Goal: Transaction & Acquisition: Book appointment/travel/reservation

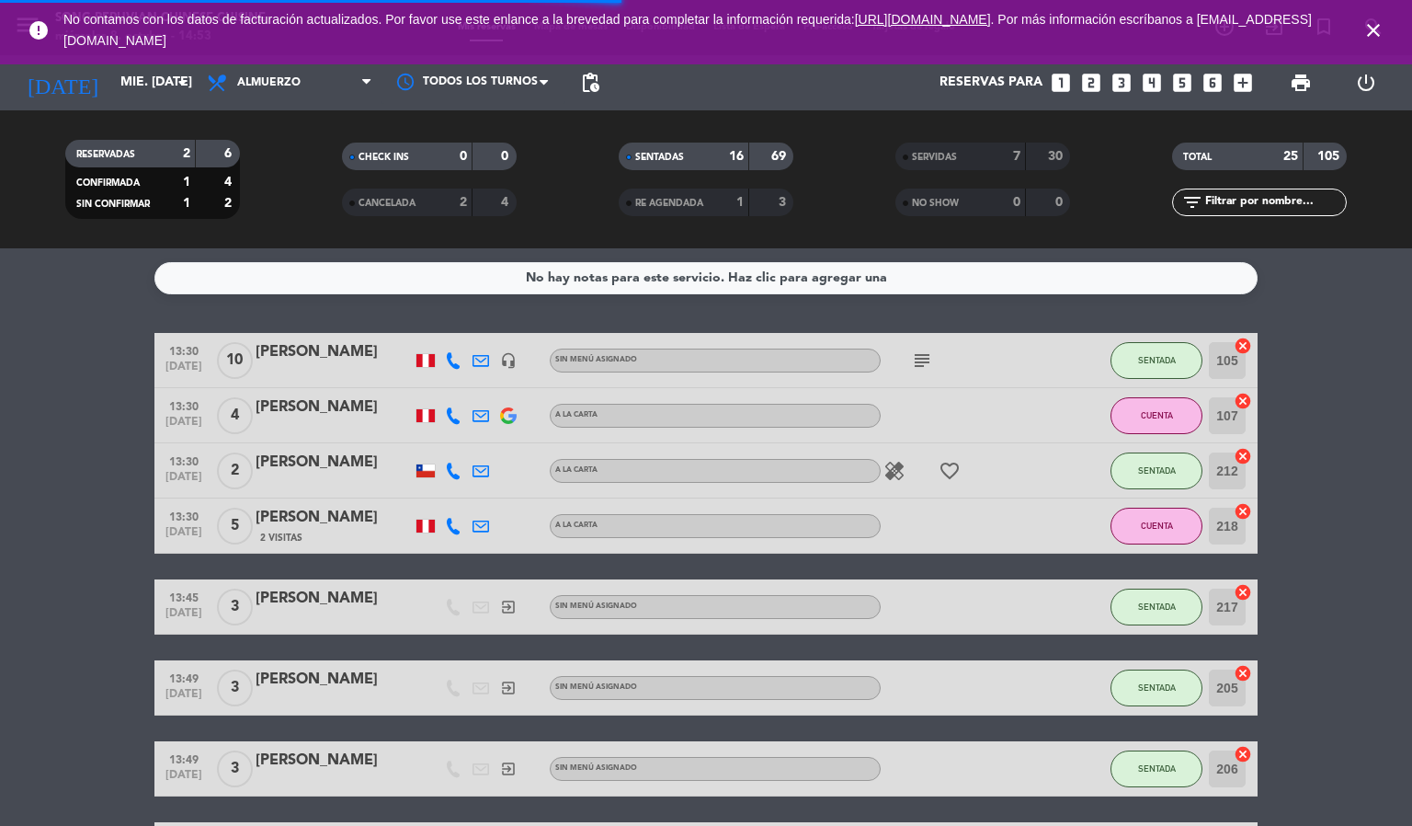
click at [1377, 22] on icon "close" at bounding box center [1374, 30] width 22 height 22
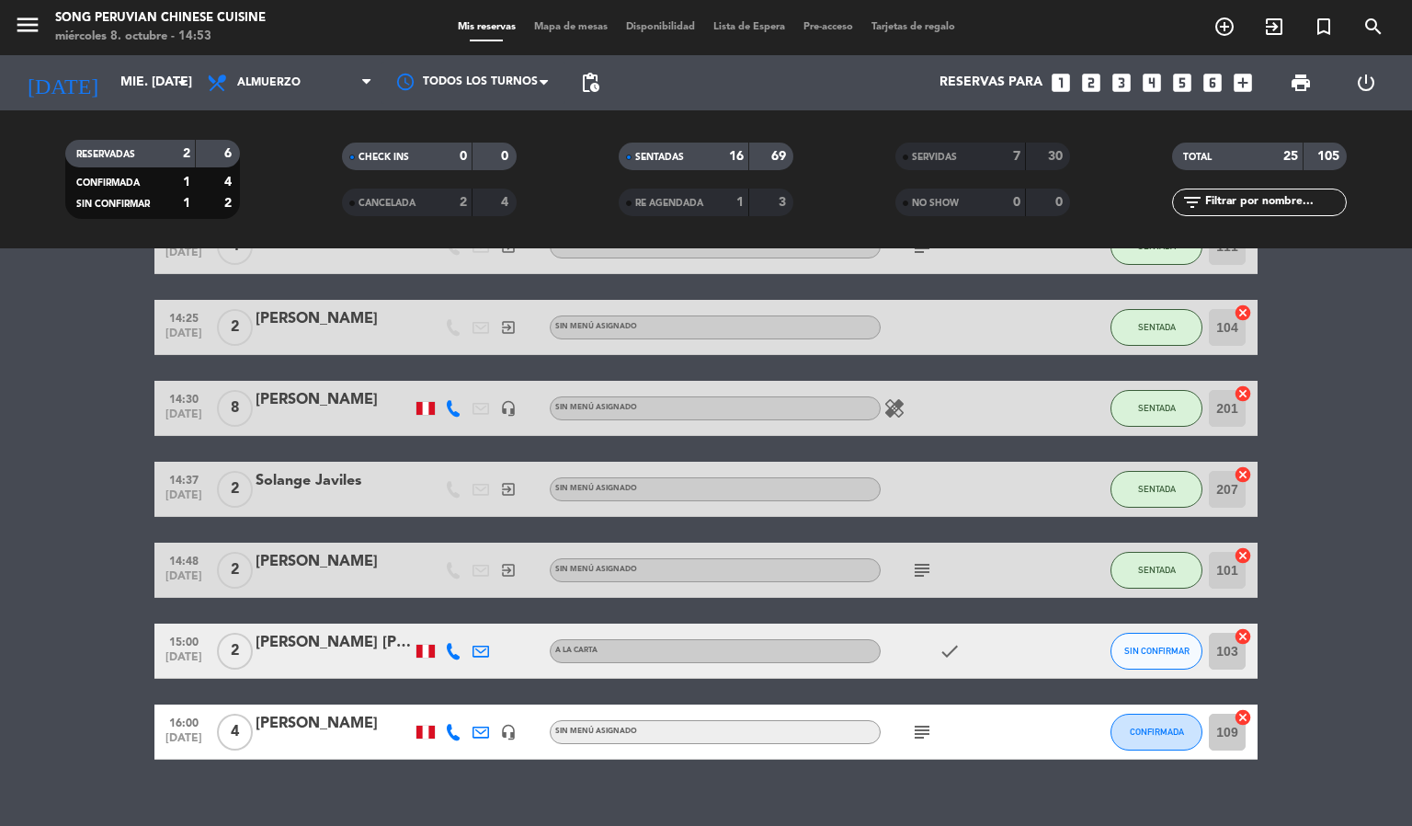
scroll to position [900, 0]
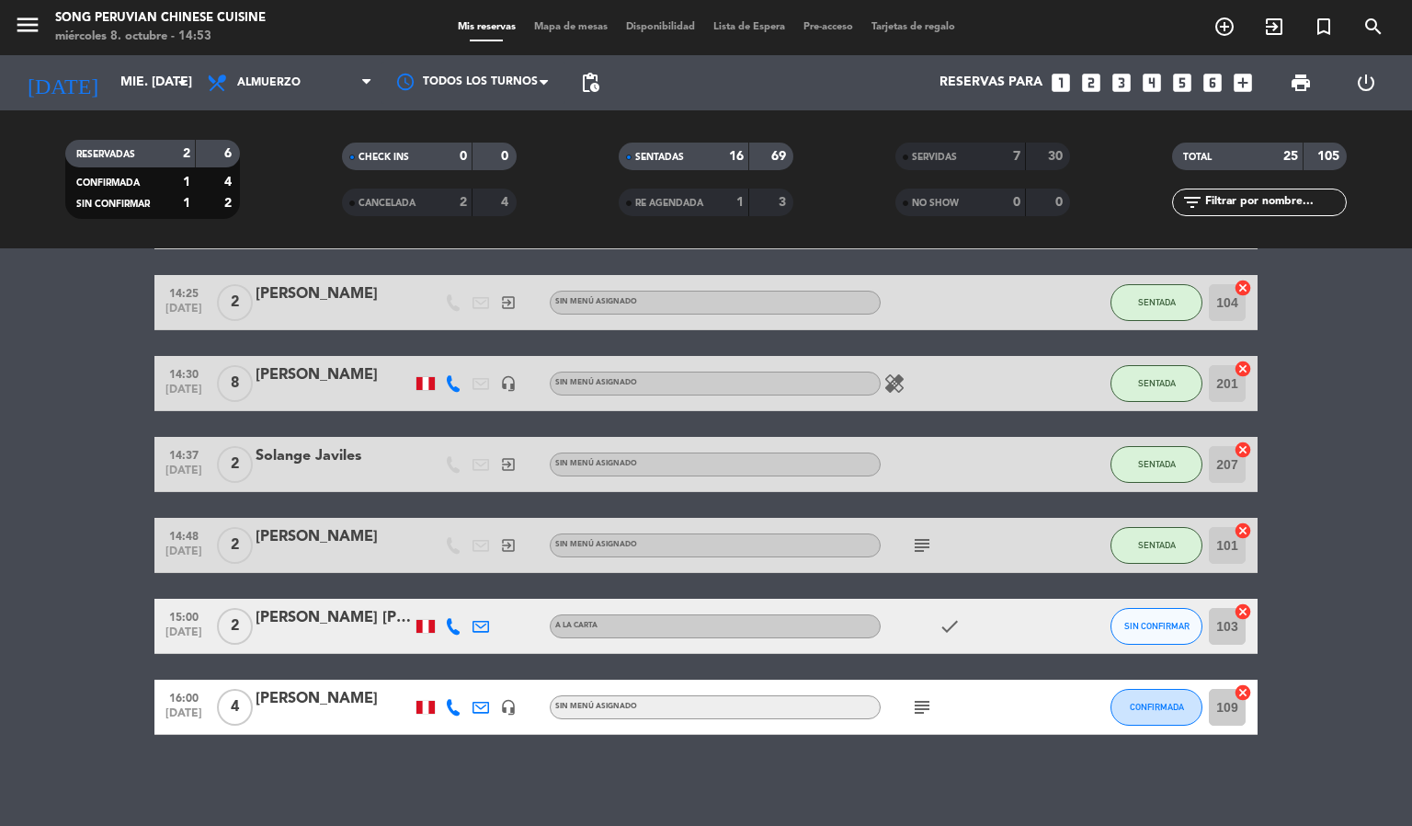
click at [549, 22] on span "Mapa de mesas" at bounding box center [571, 27] width 92 height 10
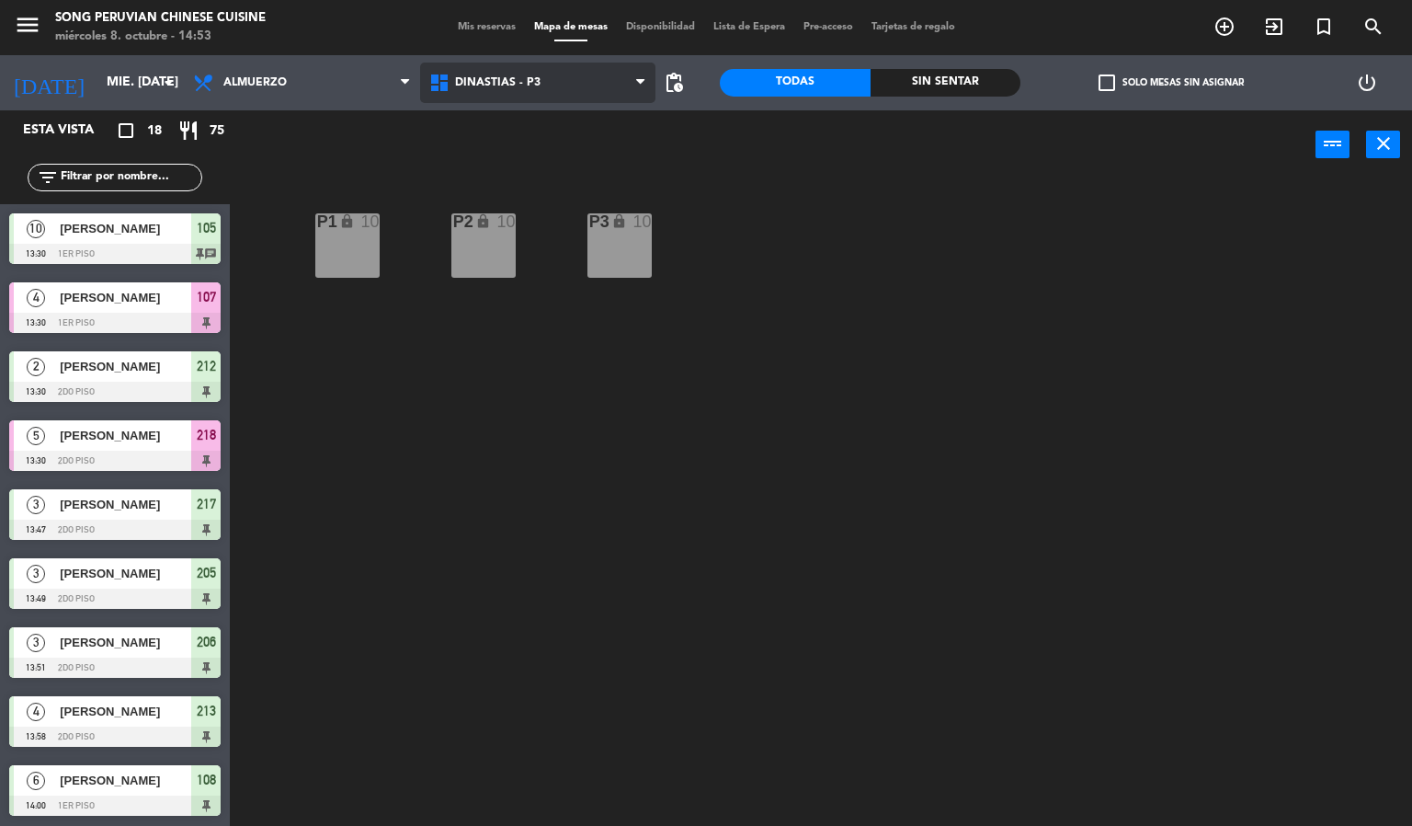
click at [484, 69] on span "DINASTIAS - P3" at bounding box center [538, 83] width 236 height 40
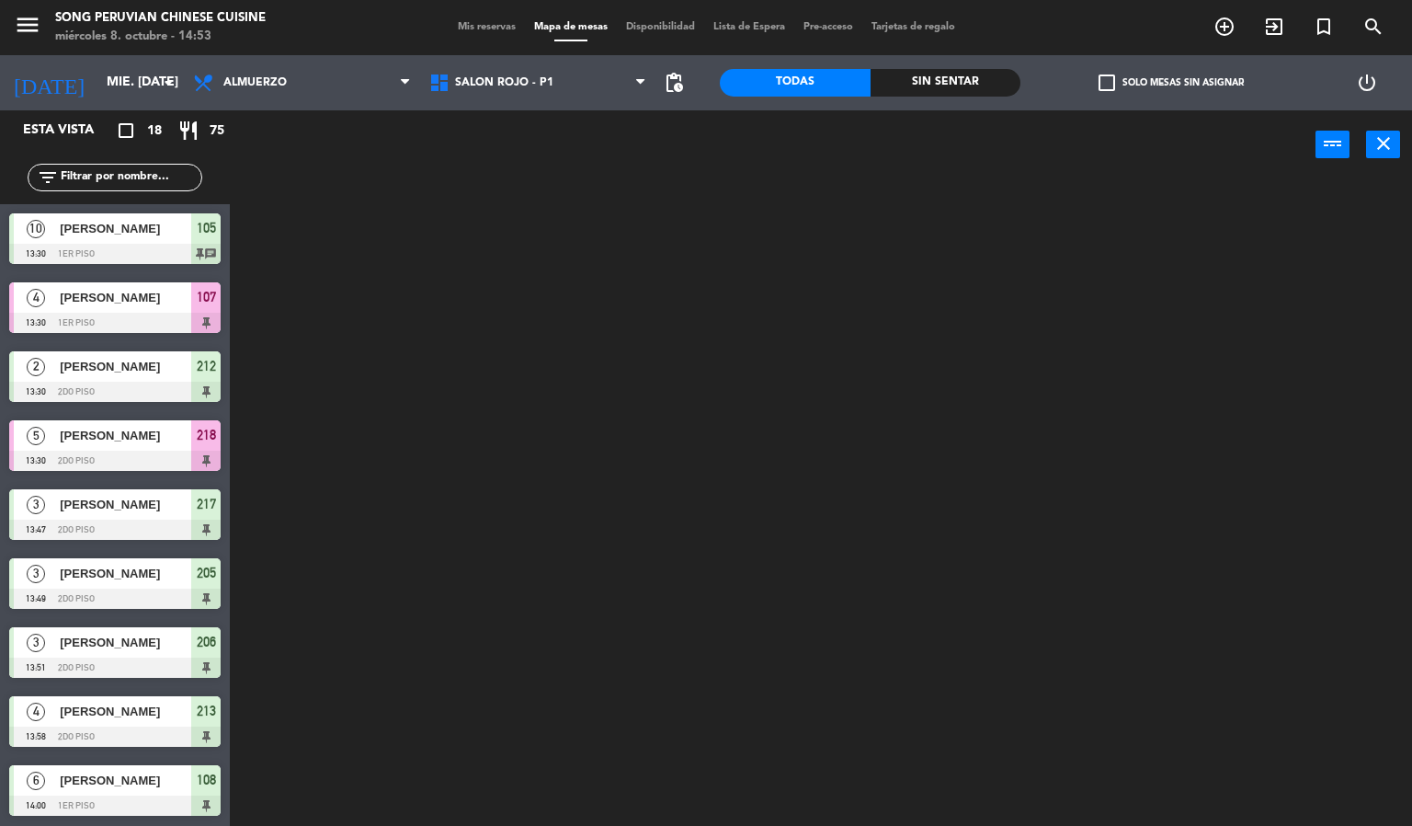
click at [558, 204] on ng-component "menu Song Peruvian Chinese Cuisine miércoles 8. octubre - 14:53 Mis reservas Ma…" at bounding box center [706, 413] width 1412 height 827
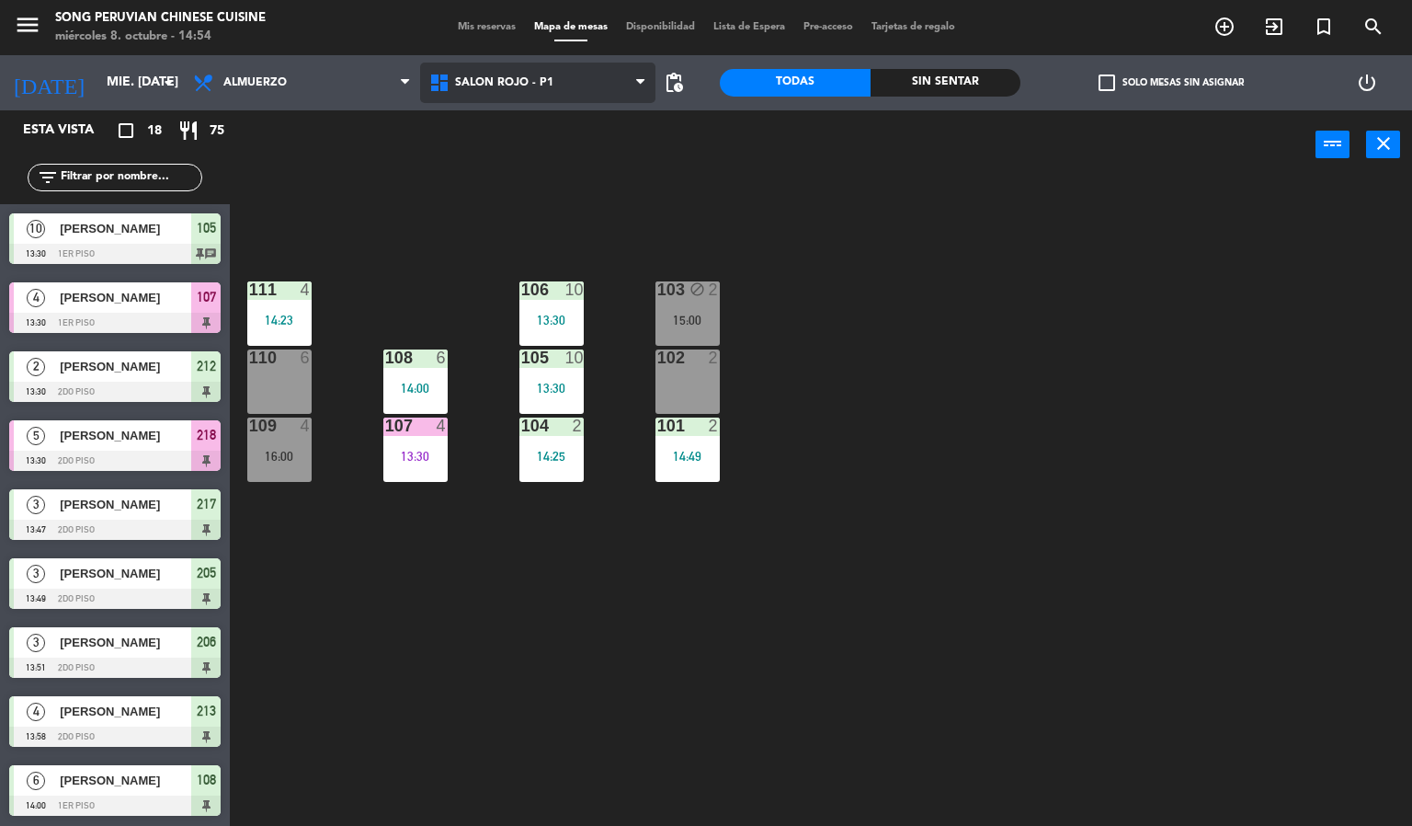
click at [543, 83] on span "SALON ROJO - P1" at bounding box center [504, 82] width 98 height 13
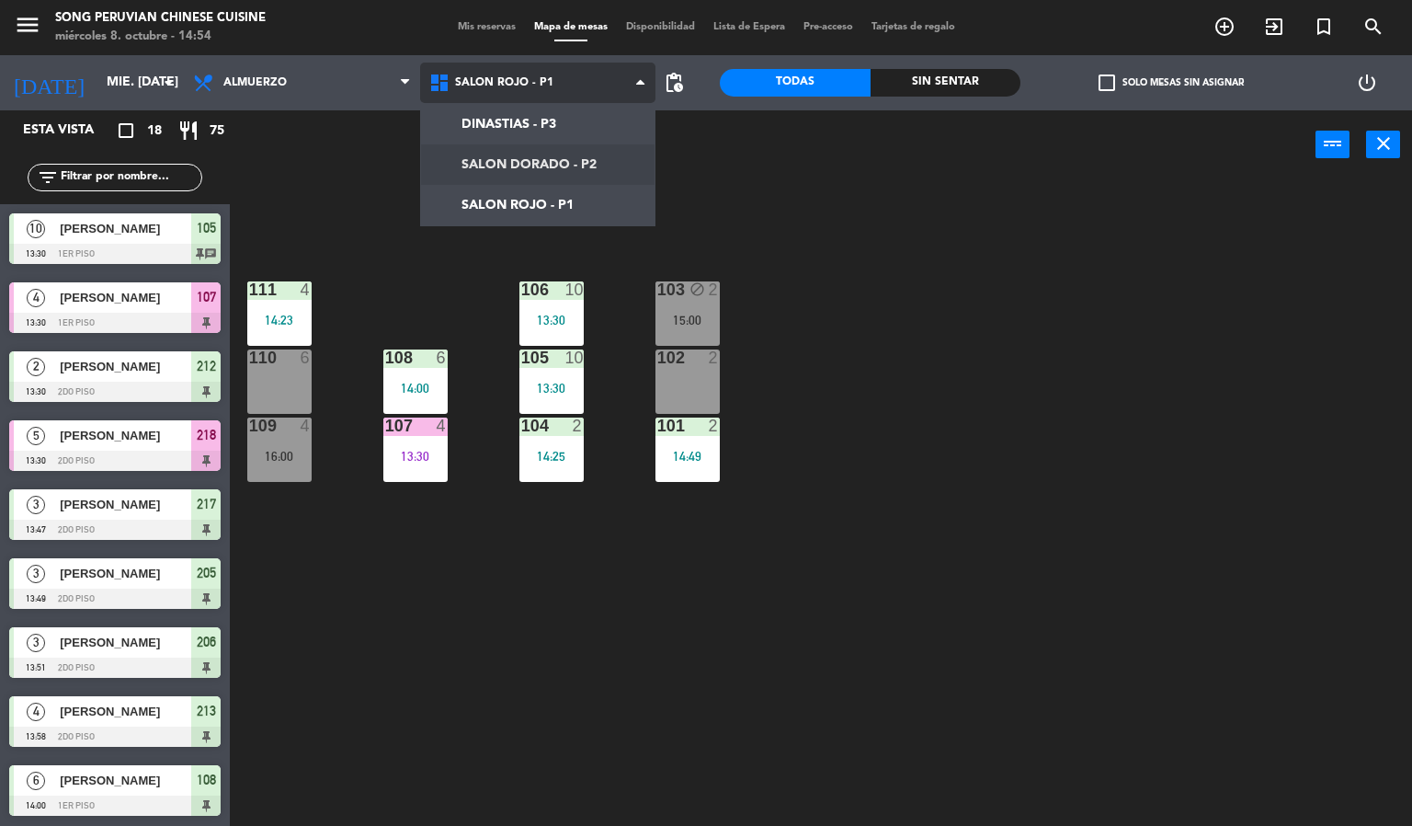
click at [543, 160] on ng-component "menu Song Peruvian Chinese Cuisine miércoles 8. octubre - 14:54 Mis reservas Ma…" at bounding box center [706, 413] width 1412 height 827
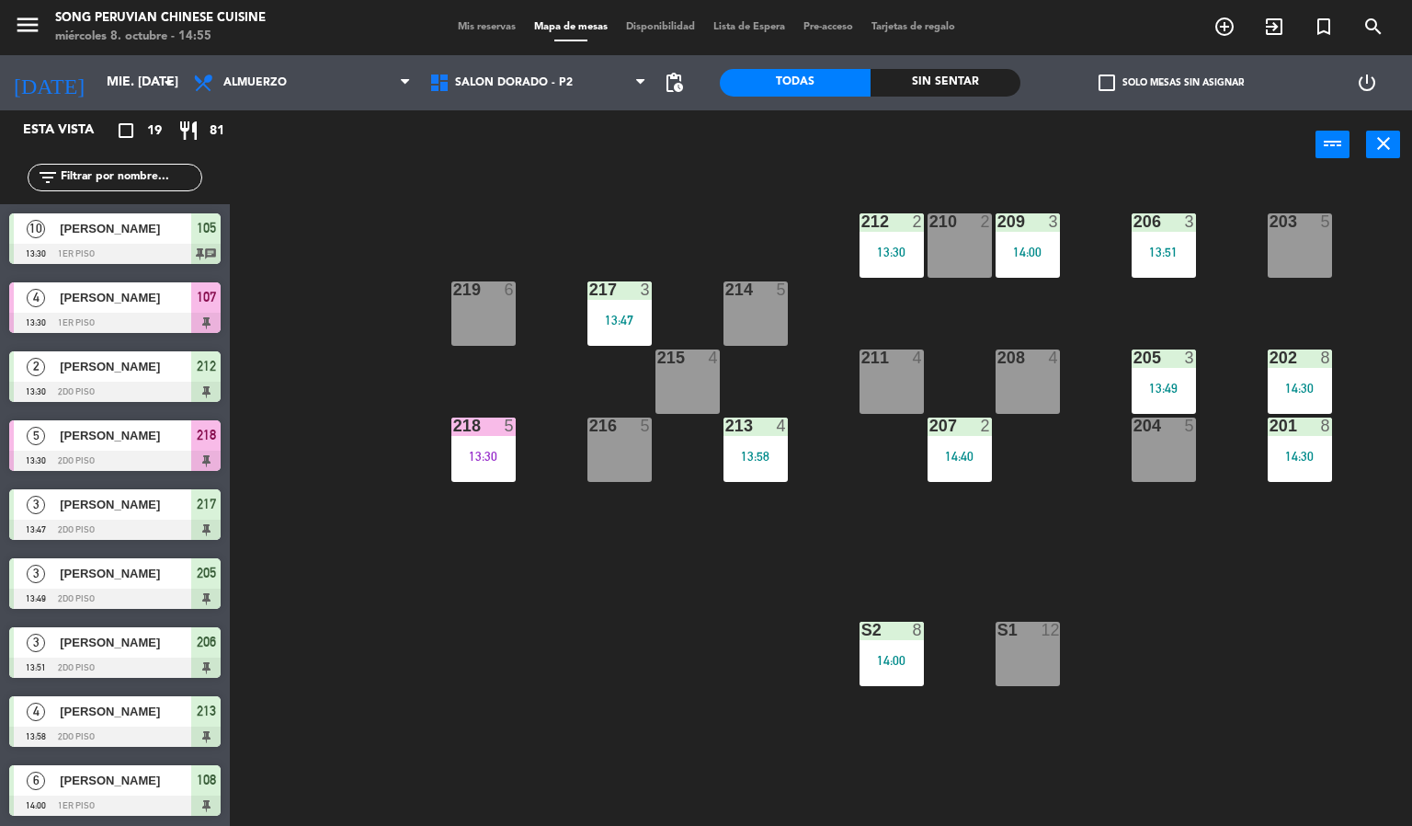
click at [1114, 621] on div "203 5 206 3 13:51 210 2 212 2 13:30 209 3 14:00 214 5 217 3 13:47 219 6 202 8 1…" at bounding box center [828, 503] width 1169 height 646
click at [972, 516] on div "203 5 206 3 13:51 210 2 212 2 13:30 209 3 14:00 214 5 217 3 13:47 219 6 202 8 1…" at bounding box center [828, 503] width 1169 height 646
click at [954, 362] on div "203 5 206 3 13:51 210 2 212 2 13:30 209 3 14:00 214 5 217 3 13:47 219 6 202 8 1…" at bounding box center [828, 503] width 1169 height 646
click at [949, 365] on div "203 5 206 3 13:51 210 2 212 2 13:30 209 3 14:00 214 5 217 3 13:47 219 6 202 8 1…" at bounding box center [828, 503] width 1169 height 646
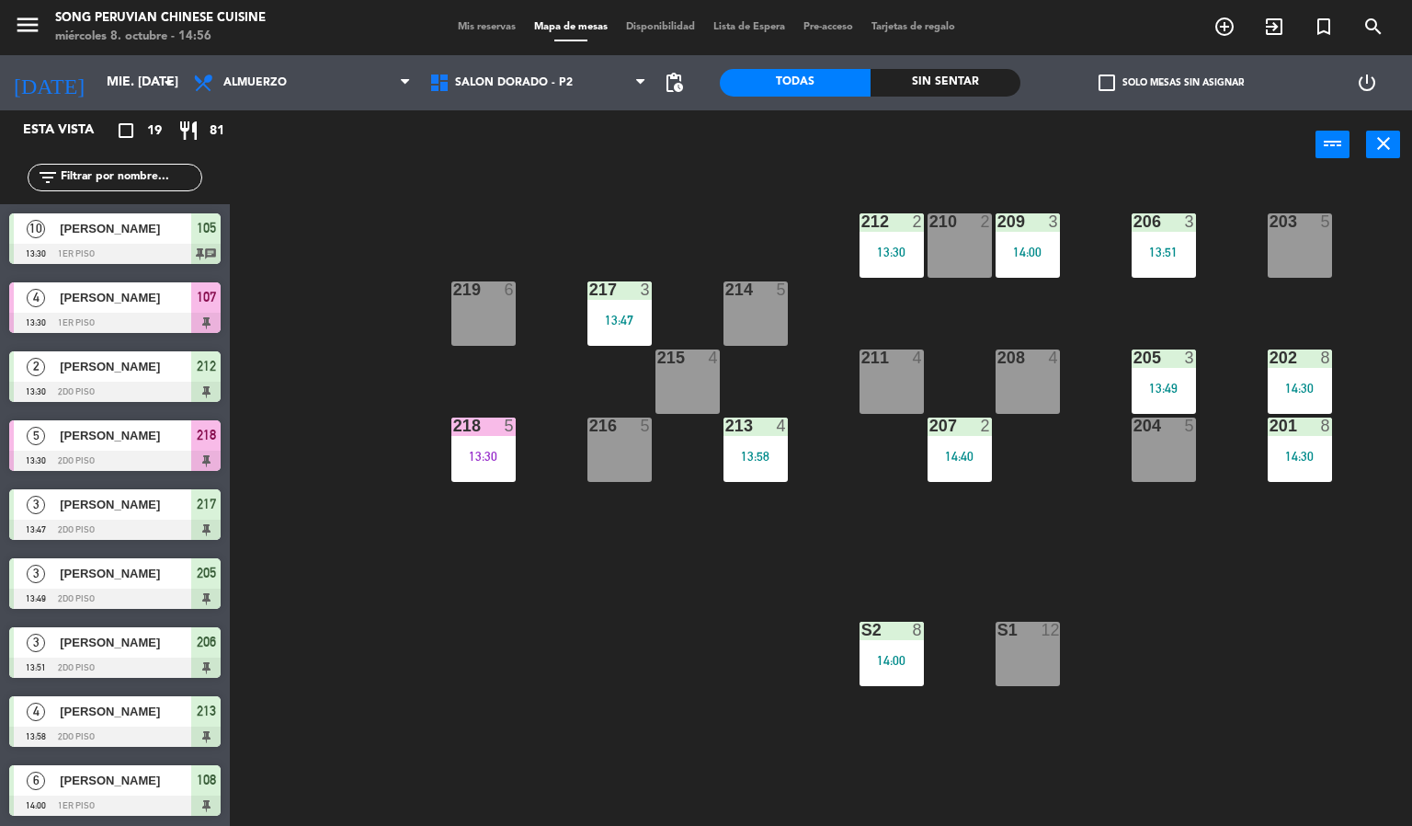
click at [954, 365] on div "203 5 206 3 13:51 210 2 212 2 13:30 209 3 14:00 214 5 217 3 13:47 219 6 202 8 1…" at bounding box center [828, 503] width 1169 height 646
click at [965, 328] on div "203 5 206 3 13:51 210 2 212 2 13:30 209 3 14:00 214 5 217 3 13:47 219 6 202 8 1…" at bounding box center [828, 503] width 1169 height 646
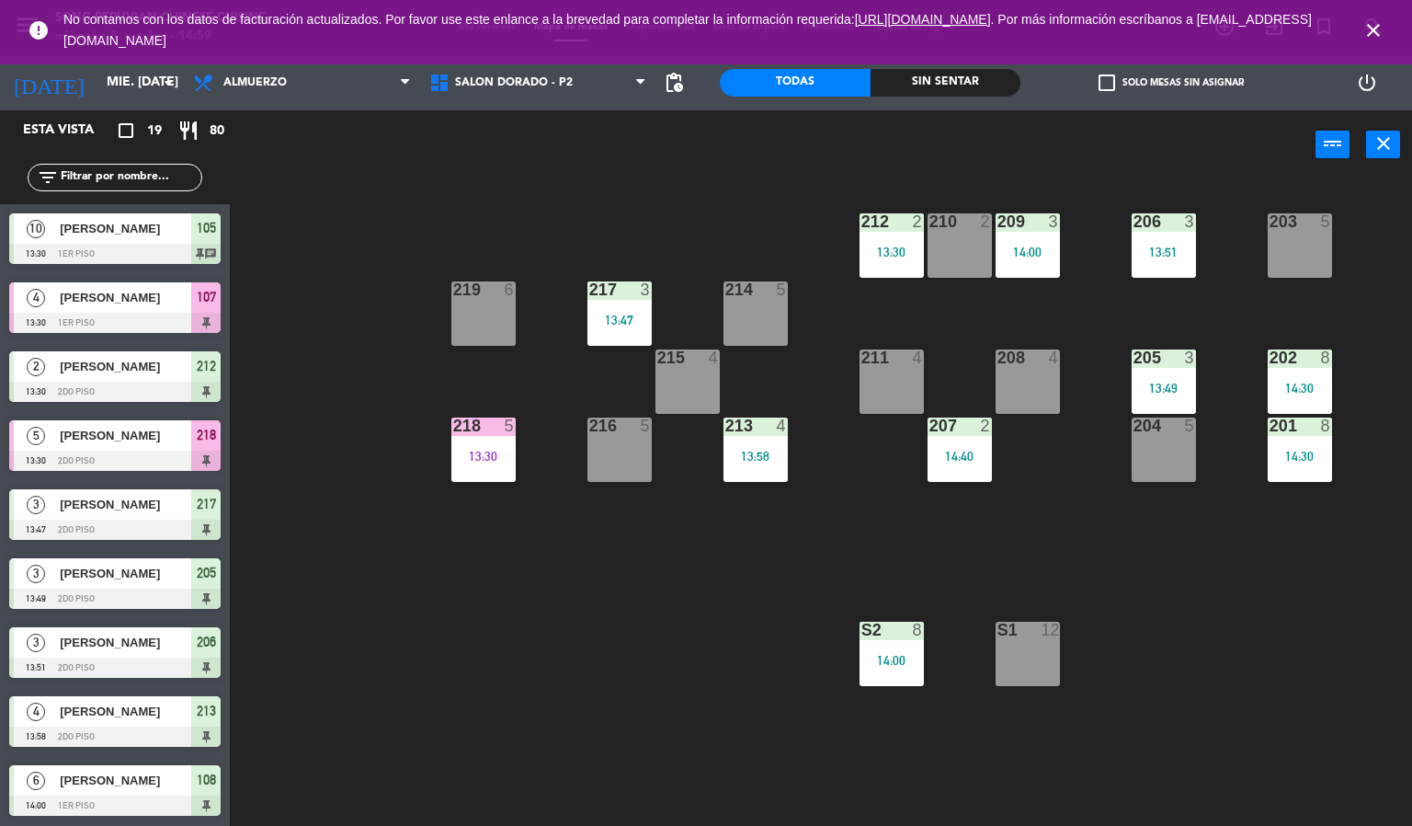
click at [1376, 33] on icon "close" at bounding box center [1374, 30] width 22 height 22
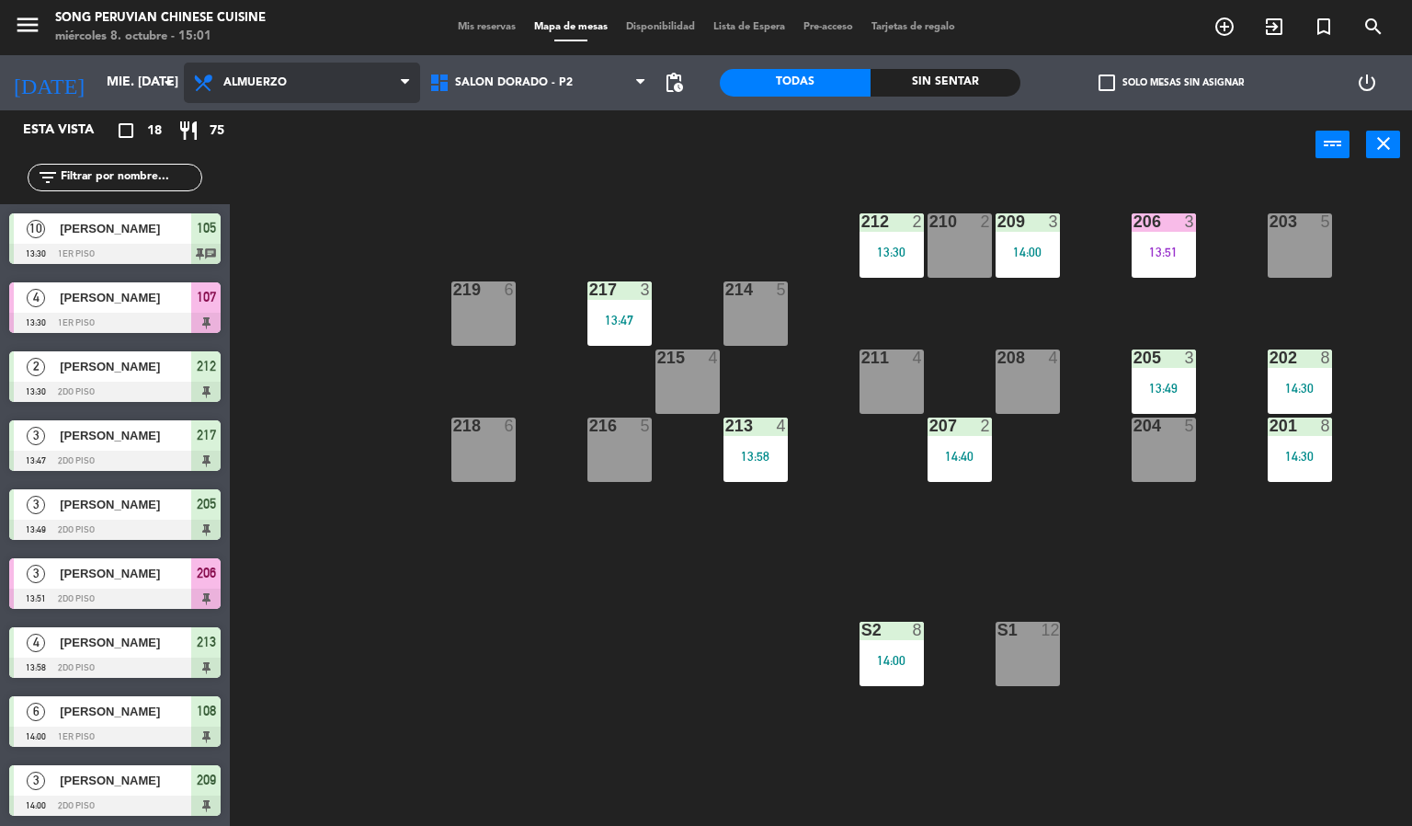
click at [312, 89] on span "Almuerzo" at bounding box center [302, 83] width 236 height 40
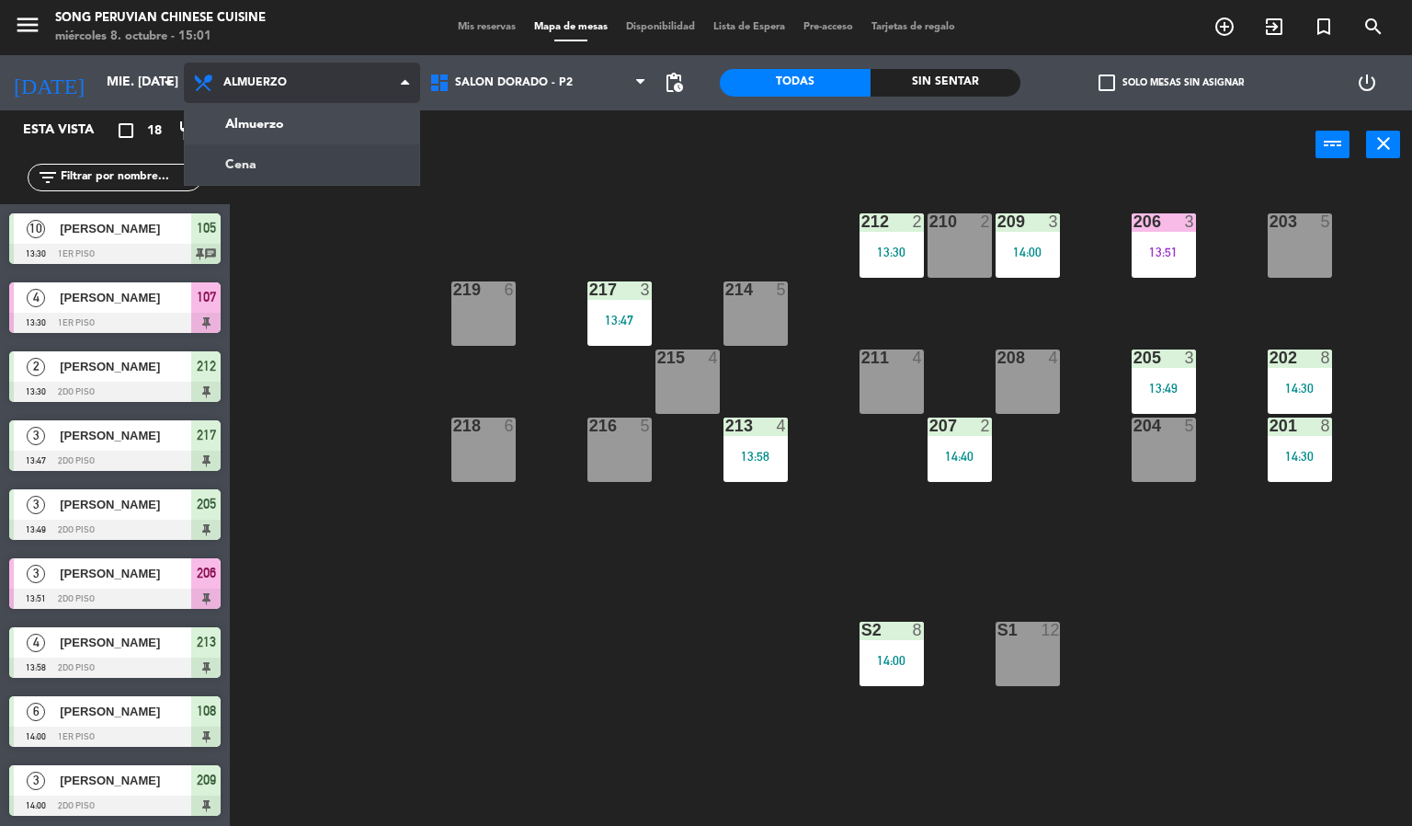
click at [303, 171] on ng-component "menu Song Peruvian Chinese Cuisine miércoles 8. octubre - 15:01 Mis reservas Ma…" at bounding box center [706, 413] width 1412 height 827
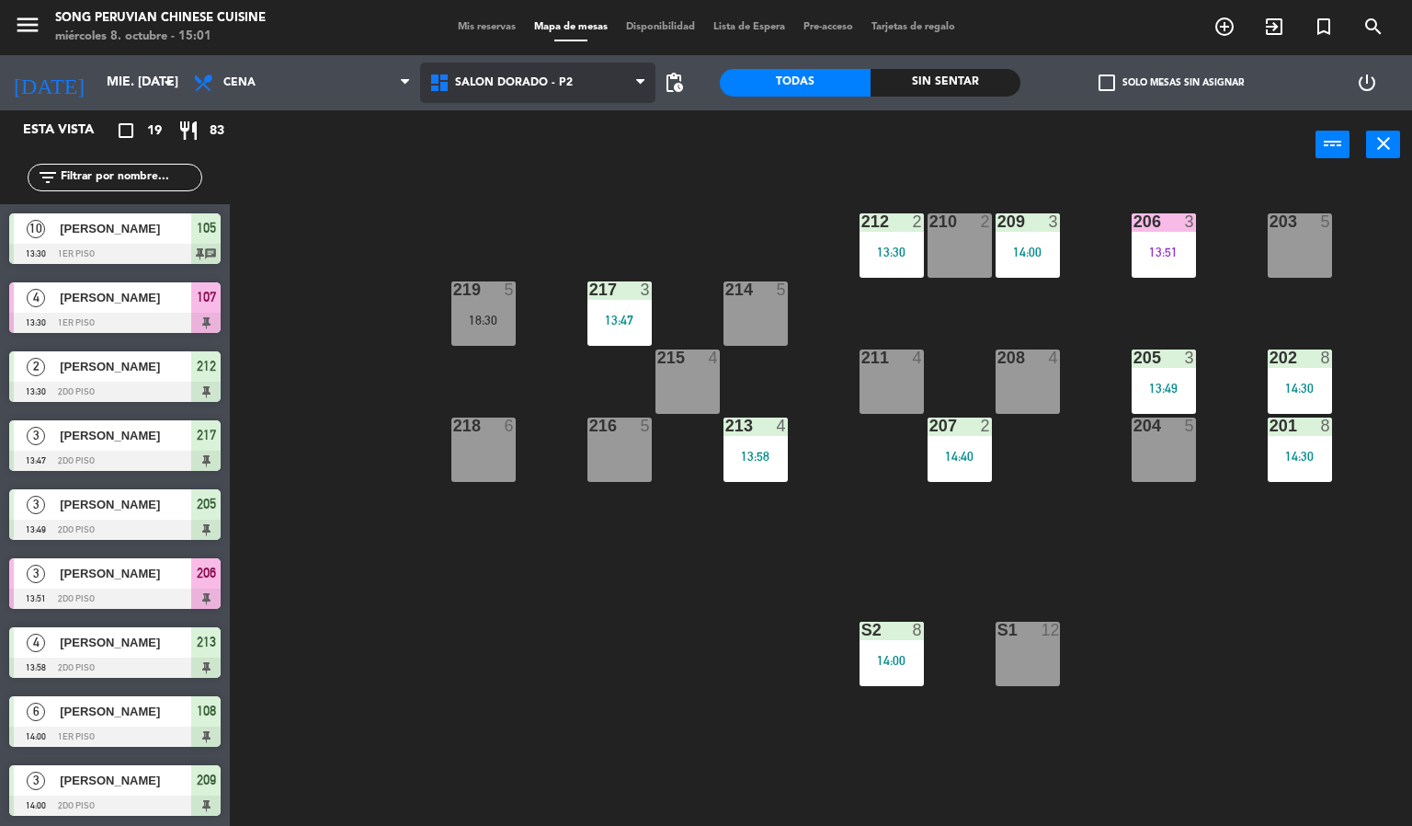
click at [533, 89] on span "SALON DORADO - P2" at bounding box center [538, 83] width 236 height 40
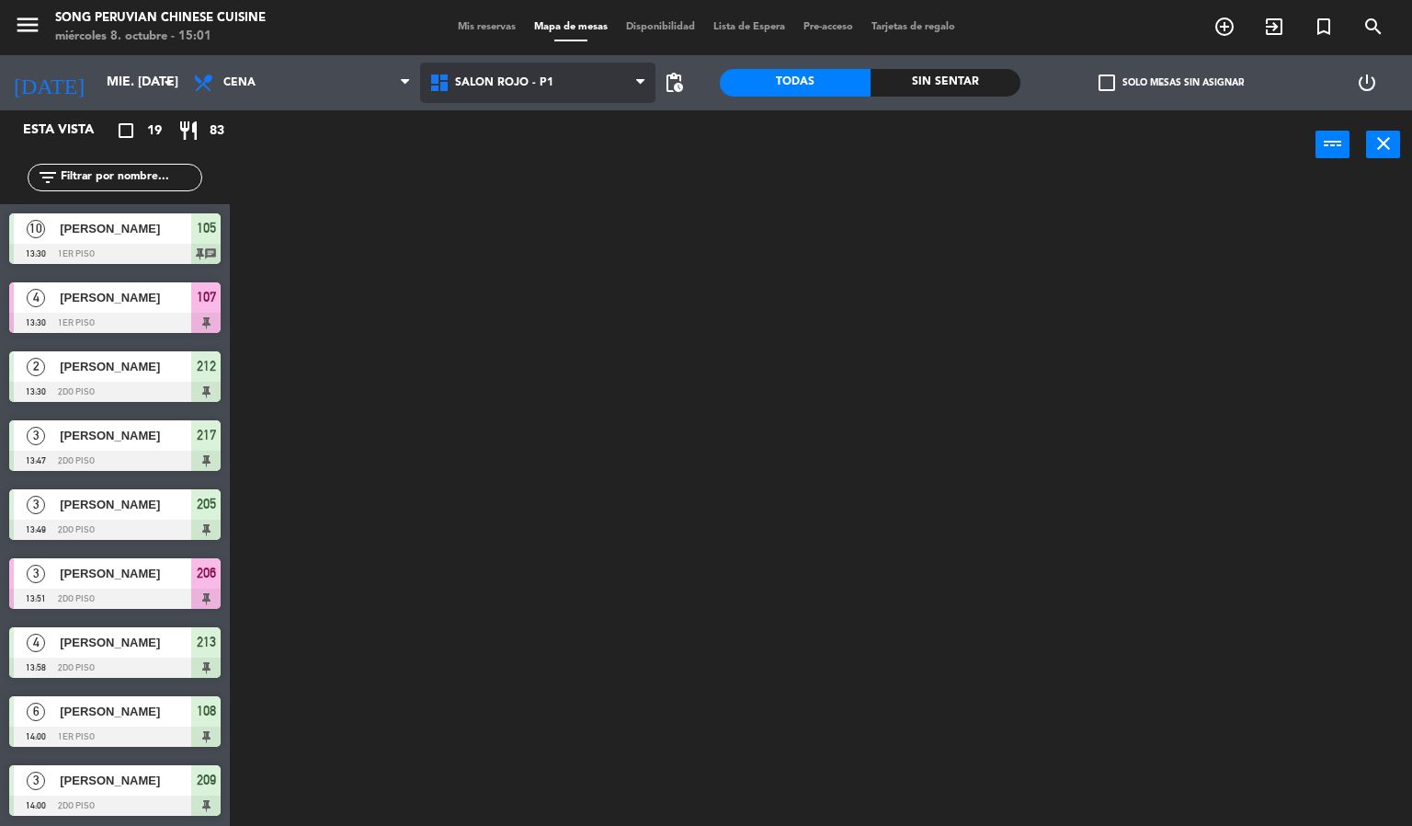
click at [536, 204] on ng-component "menu Song Peruvian Chinese Cuisine miércoles 8. octubre - 15:01 Mis reservas Ma…" at bounding box center [706, 413] width 1412 height 827
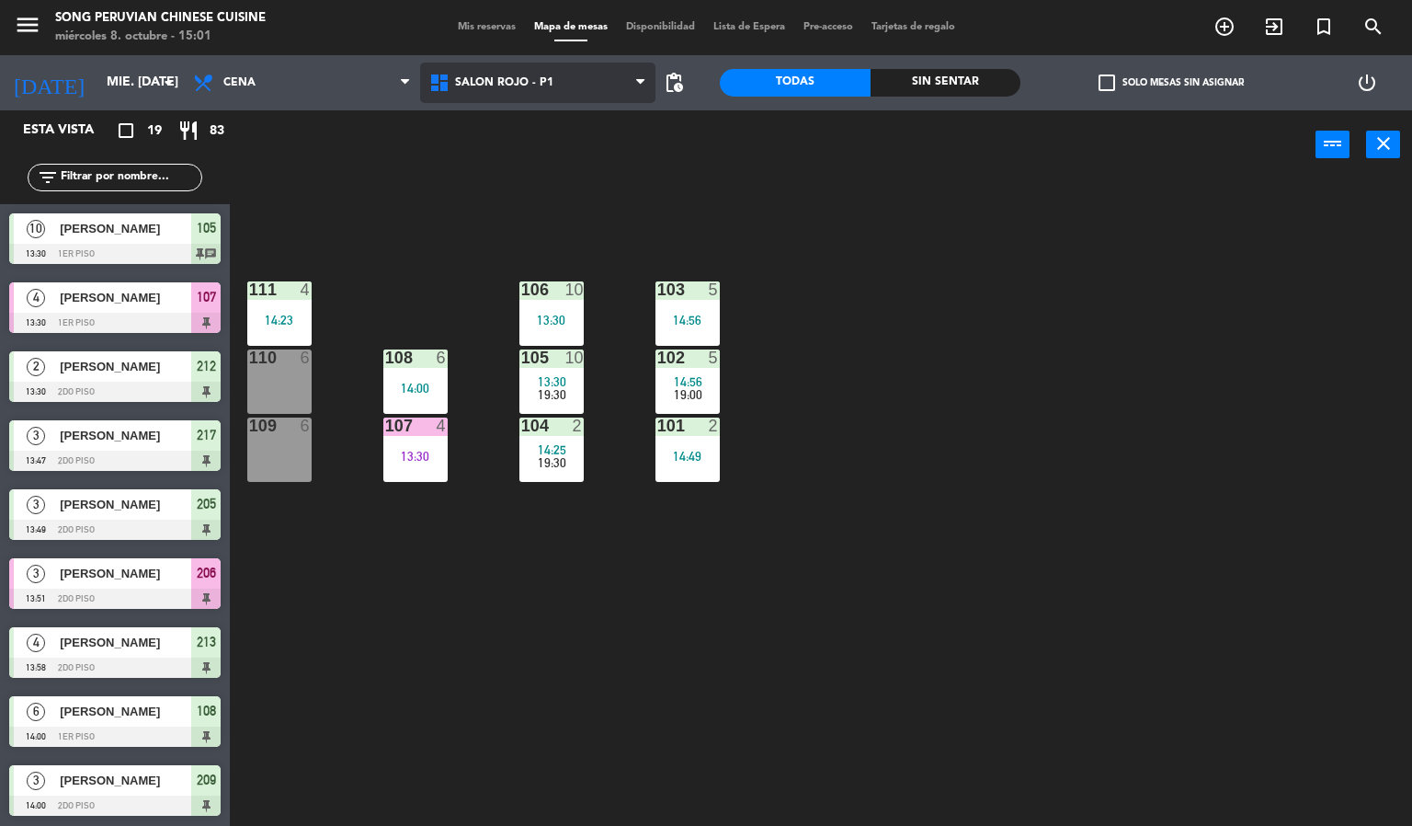
click at [557, 86] on span "SALON ROJO - P1" at bounding box center [538, 83] width 236 height 40
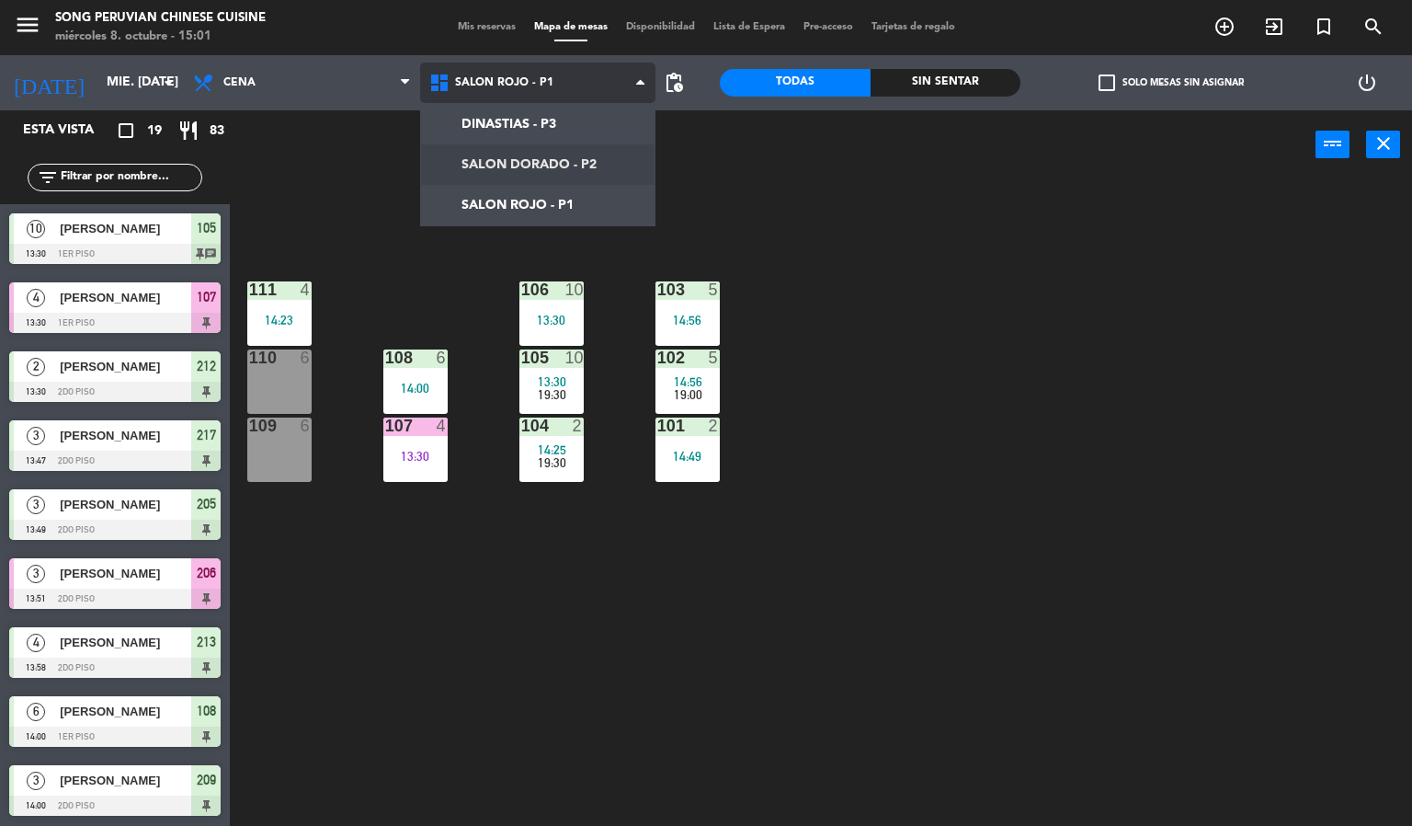
click at [552, 149] on ng-component "menu Song Peruvian Chinese Cuisine miércoles 8. octubre - 15:01 Mis reservas Ma…" at bounding box center [706, 413] width 1412 height 827
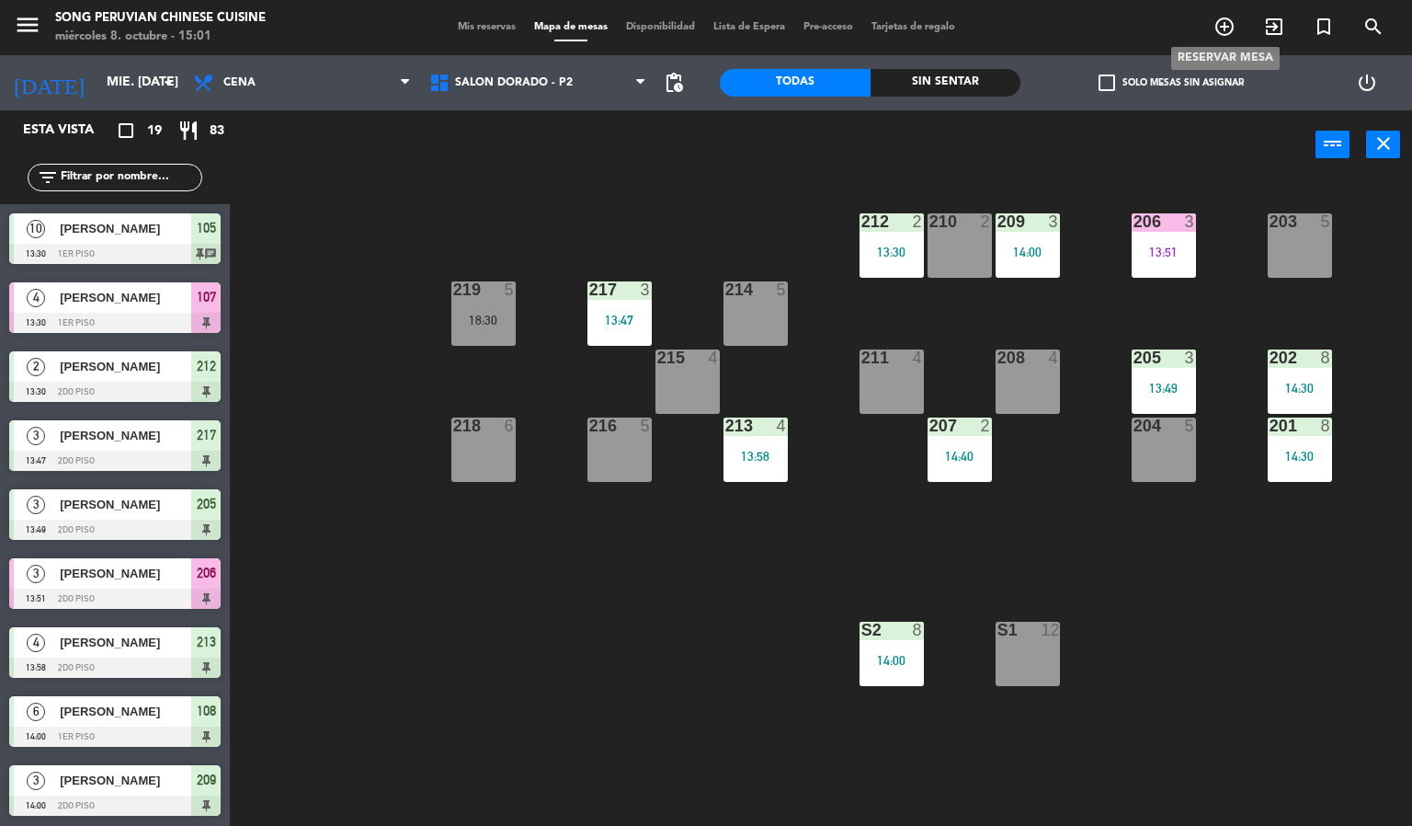
click at [1216, 31] on icon "add_circle_outline" at bounding box center [1225, 27] width 22 height 22
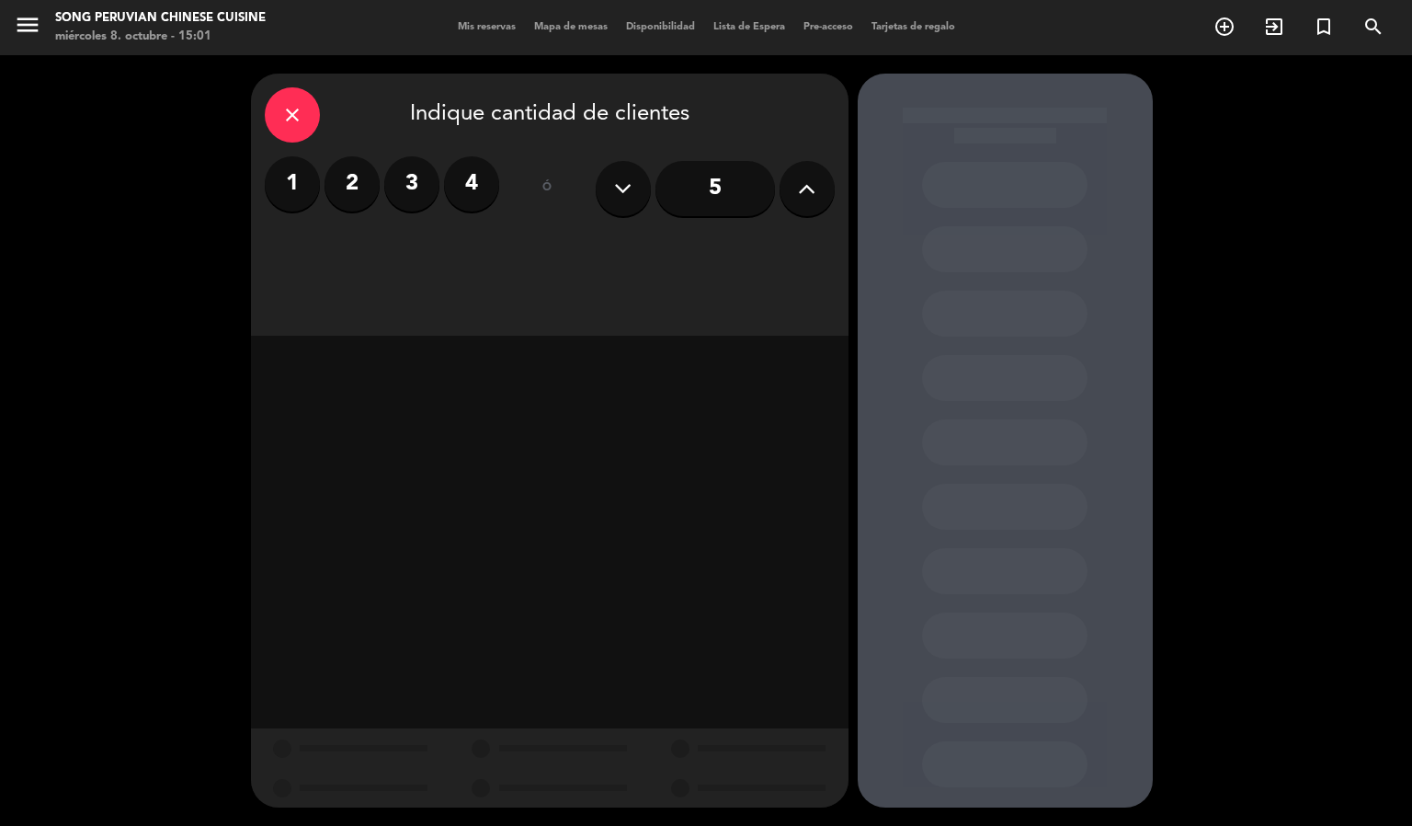
click at [776, 194] on div "5" at bounding box center [715, 188] width 239 height 64
click at [793, 191] on button at bounding box center [807, 188] width 55 height 55
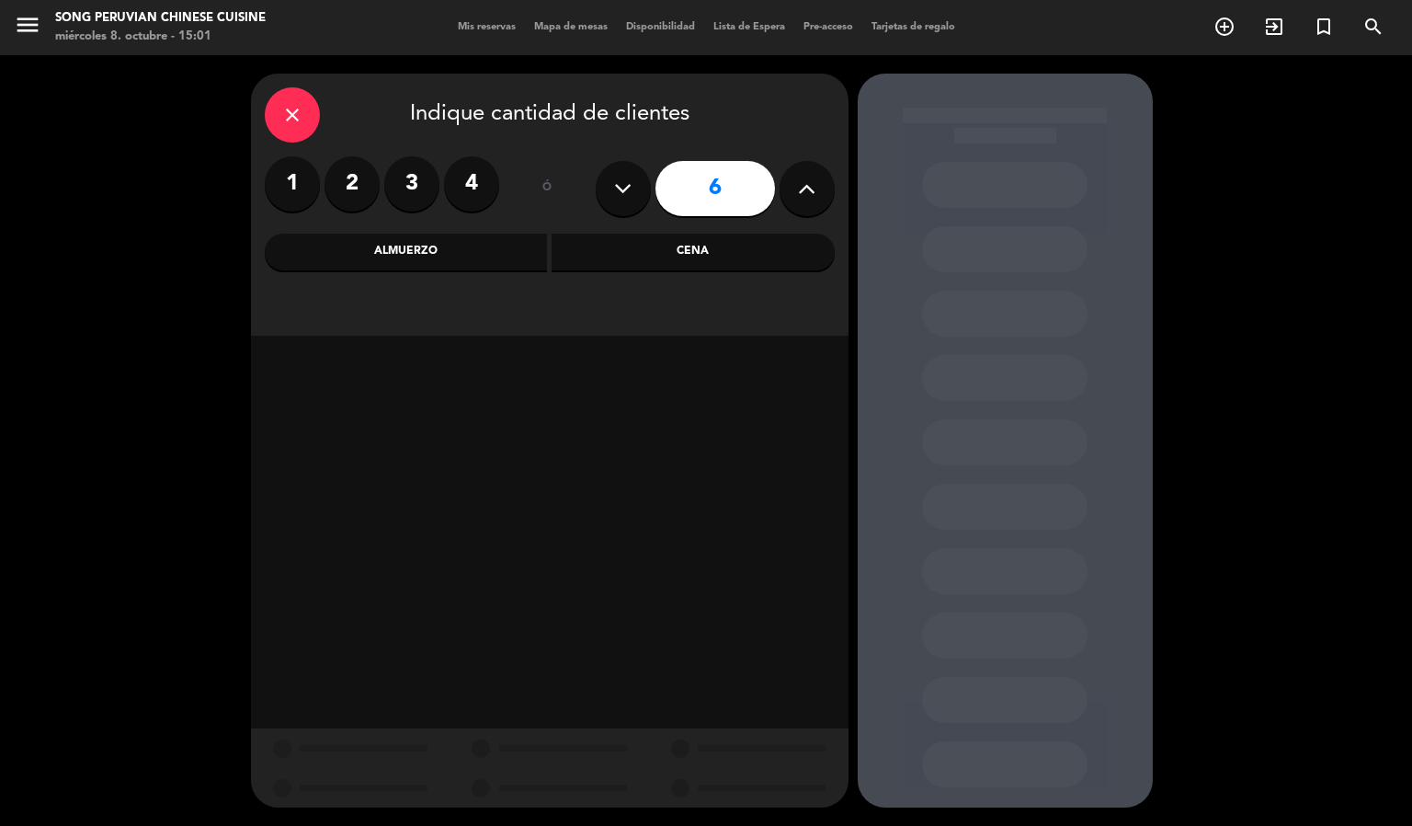
click at [793, 191] on button at bounding box center [807, 188] width 55 height 55
click at [798, 193] on icon at bounding box center [806, 189] width 17 height 28
type input "8"
click at [458, 252] on div "Almuerzo" at bounding box center [406, 252] width 283 height 37
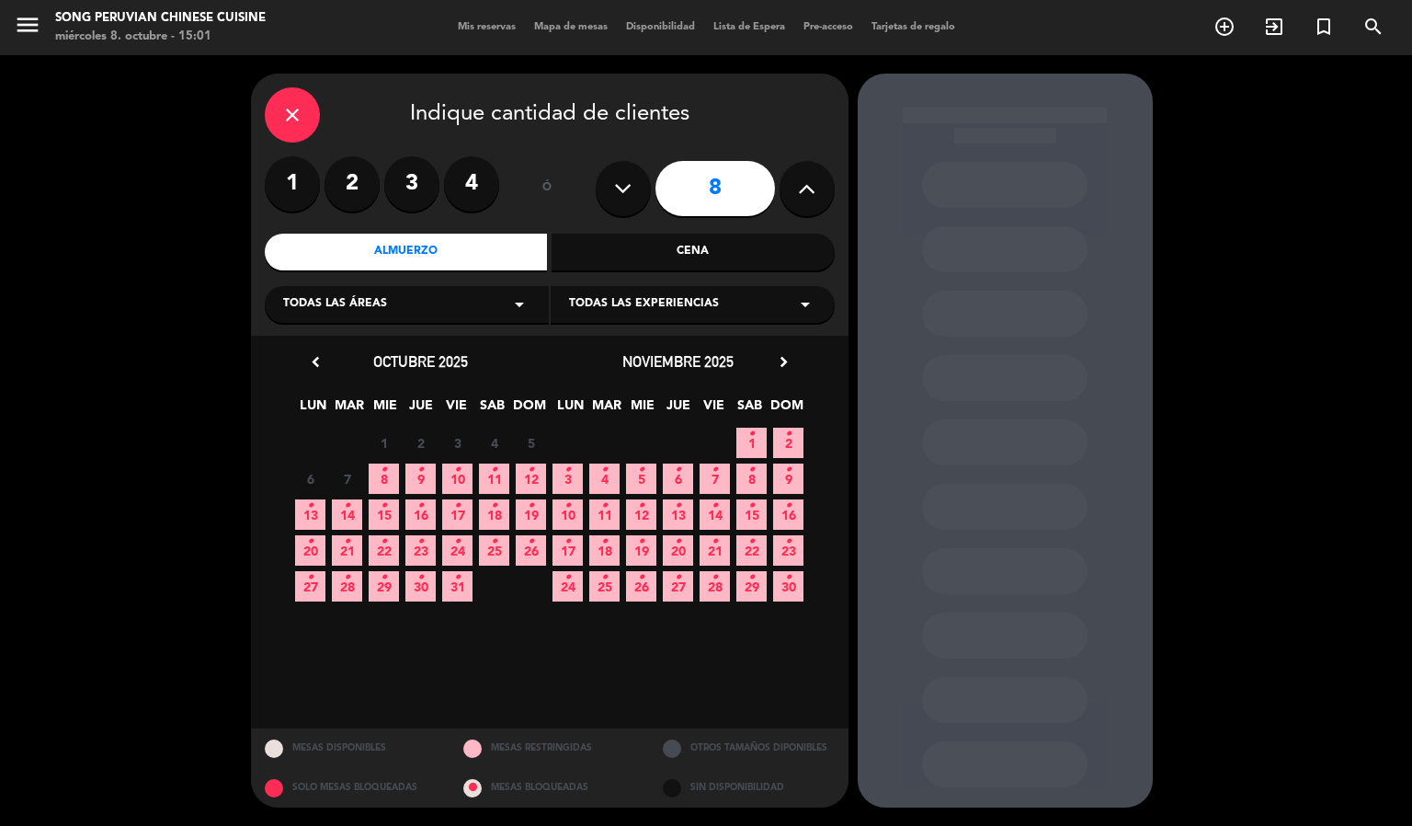
click at [383, 474] on icon "•" at bounding box center [384, 469] width 6 height 29
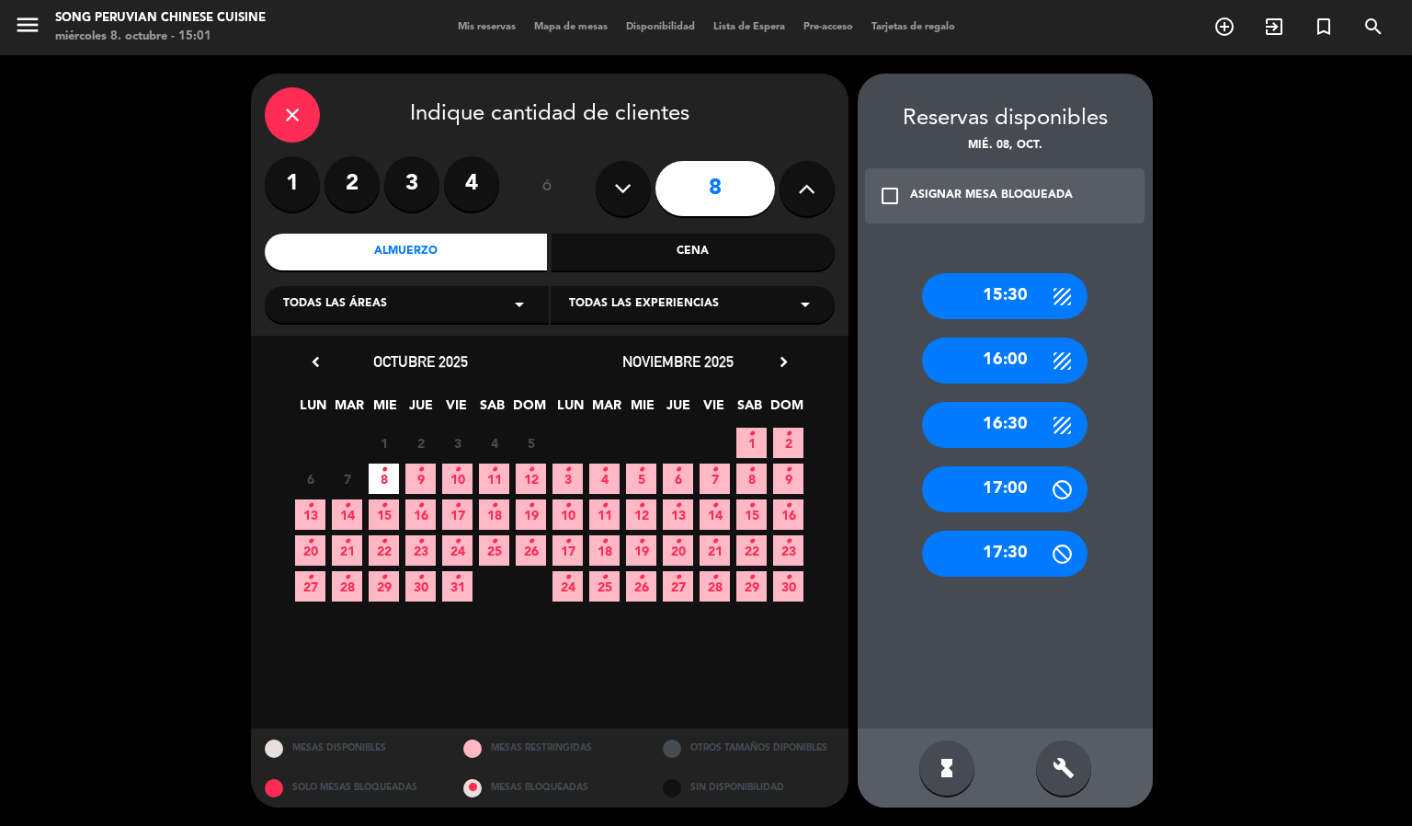
click at [1019, 348] on div "16:00" at bounding box center [1004, 360] width 165 height 46
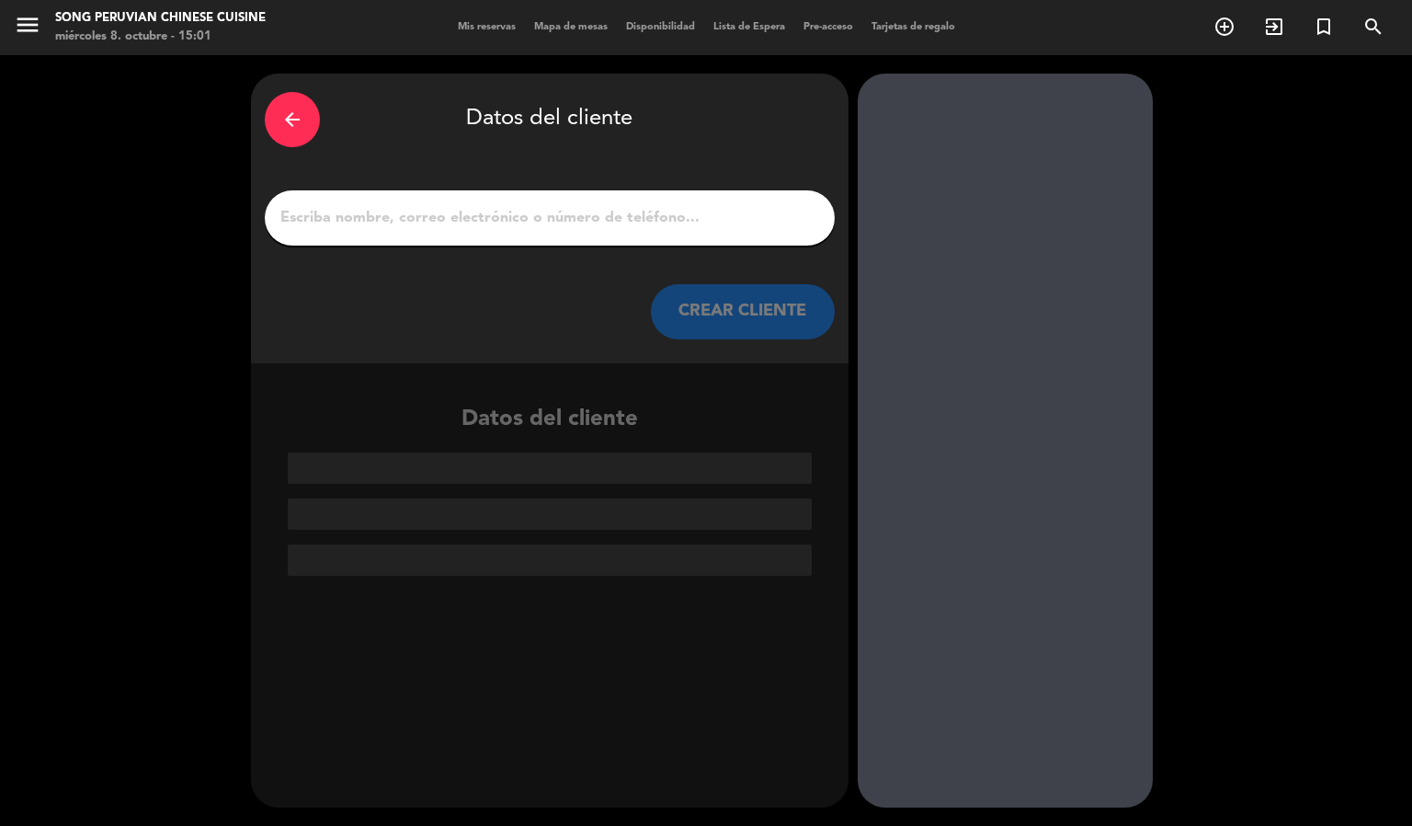
click at [704, 237] on div at bounding box center [550, 217] width 570 height 55
click at [702, 221] on input "1" at bounding box center [550, 218] width 542 height 26
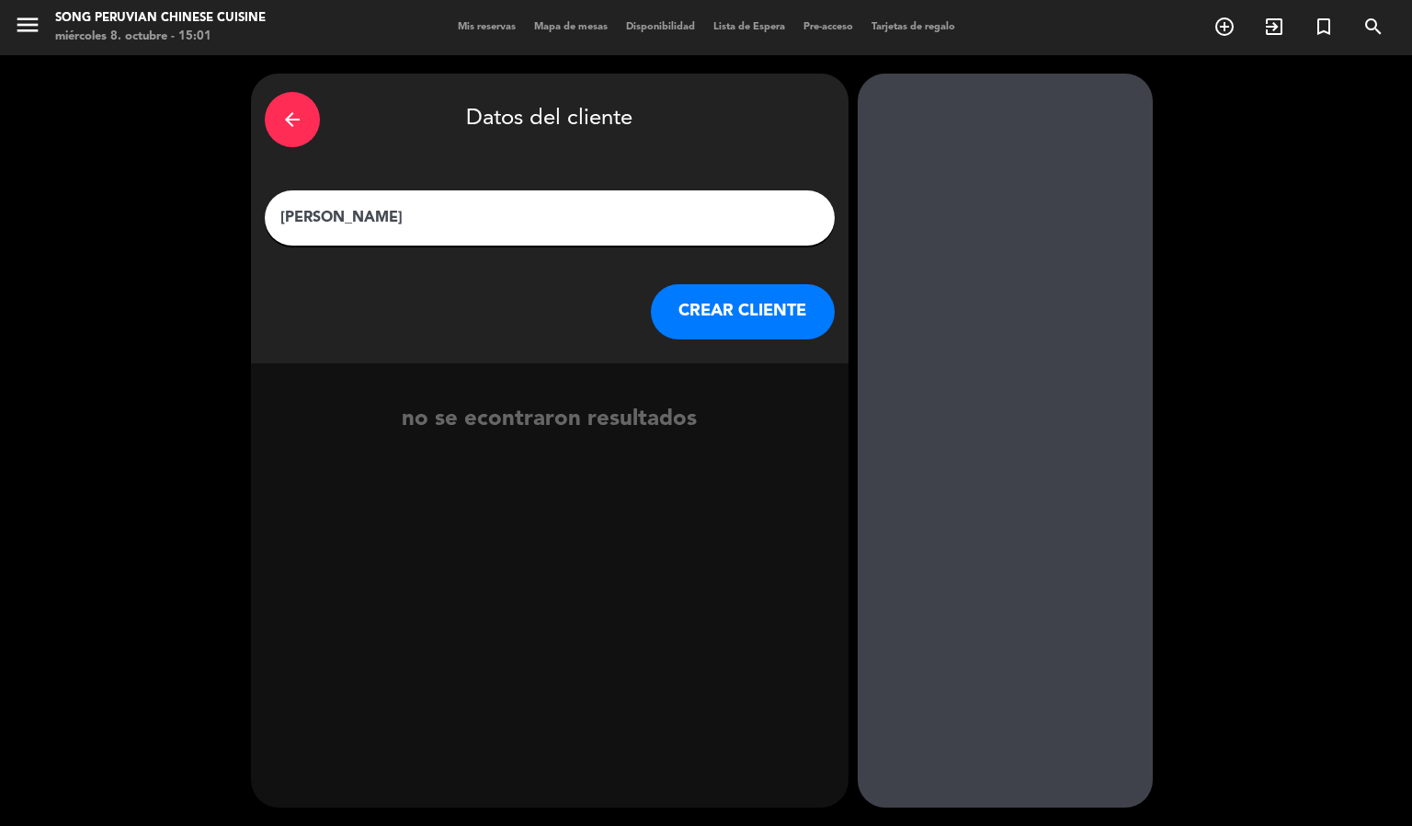
type input "[PERSON_NAME]"
click at [714, 284] on button "CREAR CLIENTE" at bounding box center [743, 311] width 184 height 55
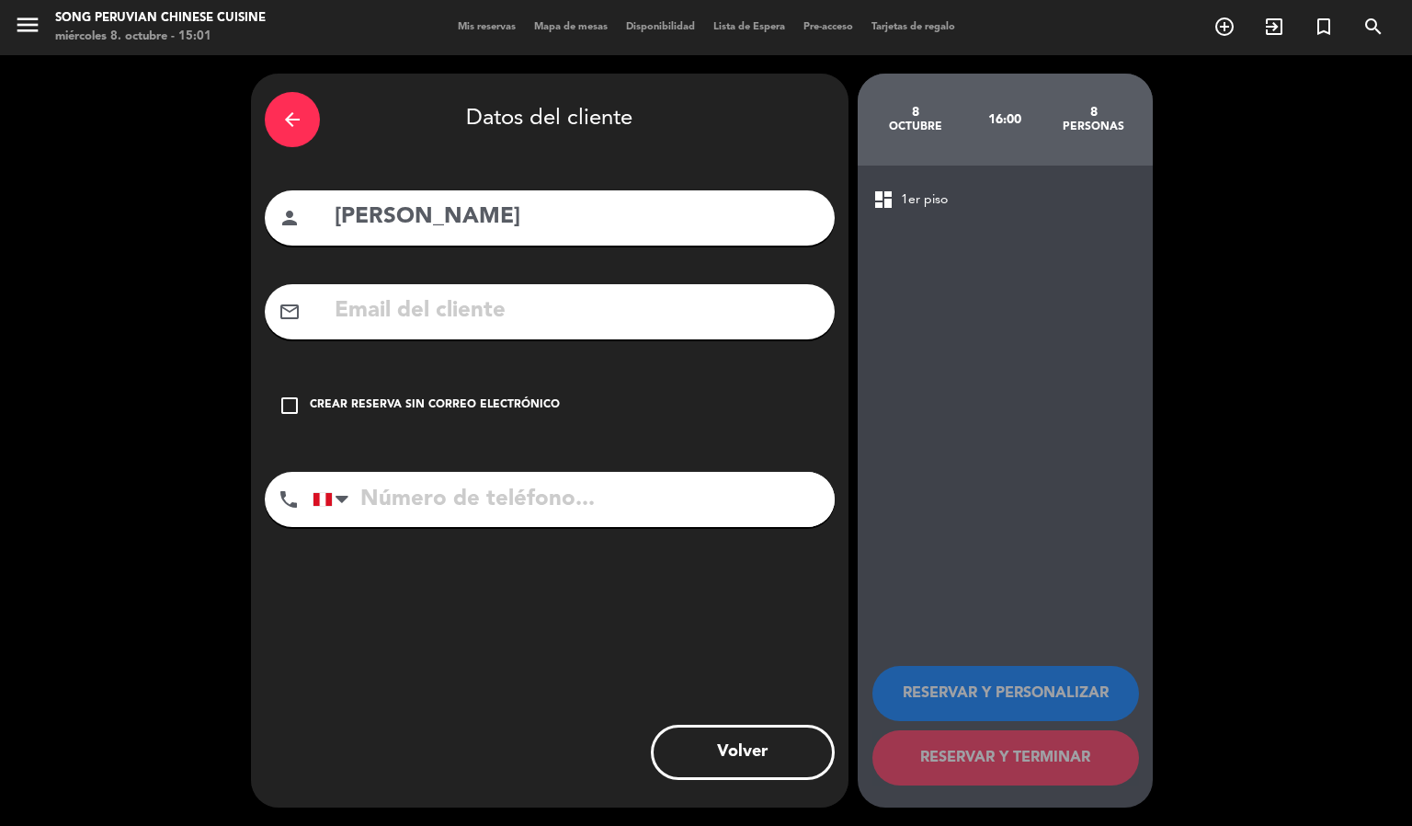
click at [646, 298] on input "text" at bounding box center [577, 311] width 488 height 38
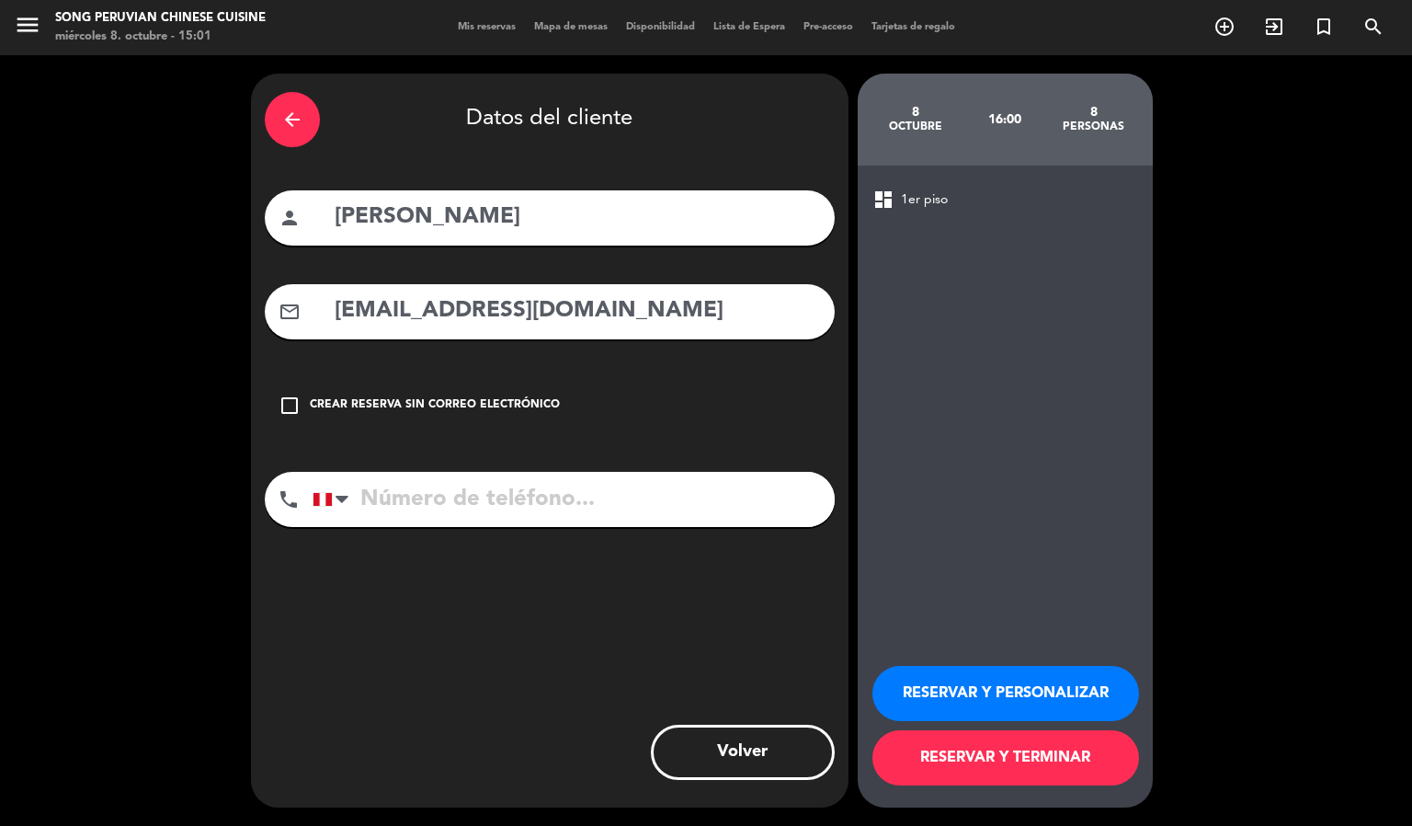
type input "[EMAIL_ADDRESS][DOMAIN_NAME]"
click at [574, 477] on input "tel" at bounding box center [574, 499] width 522 height 55
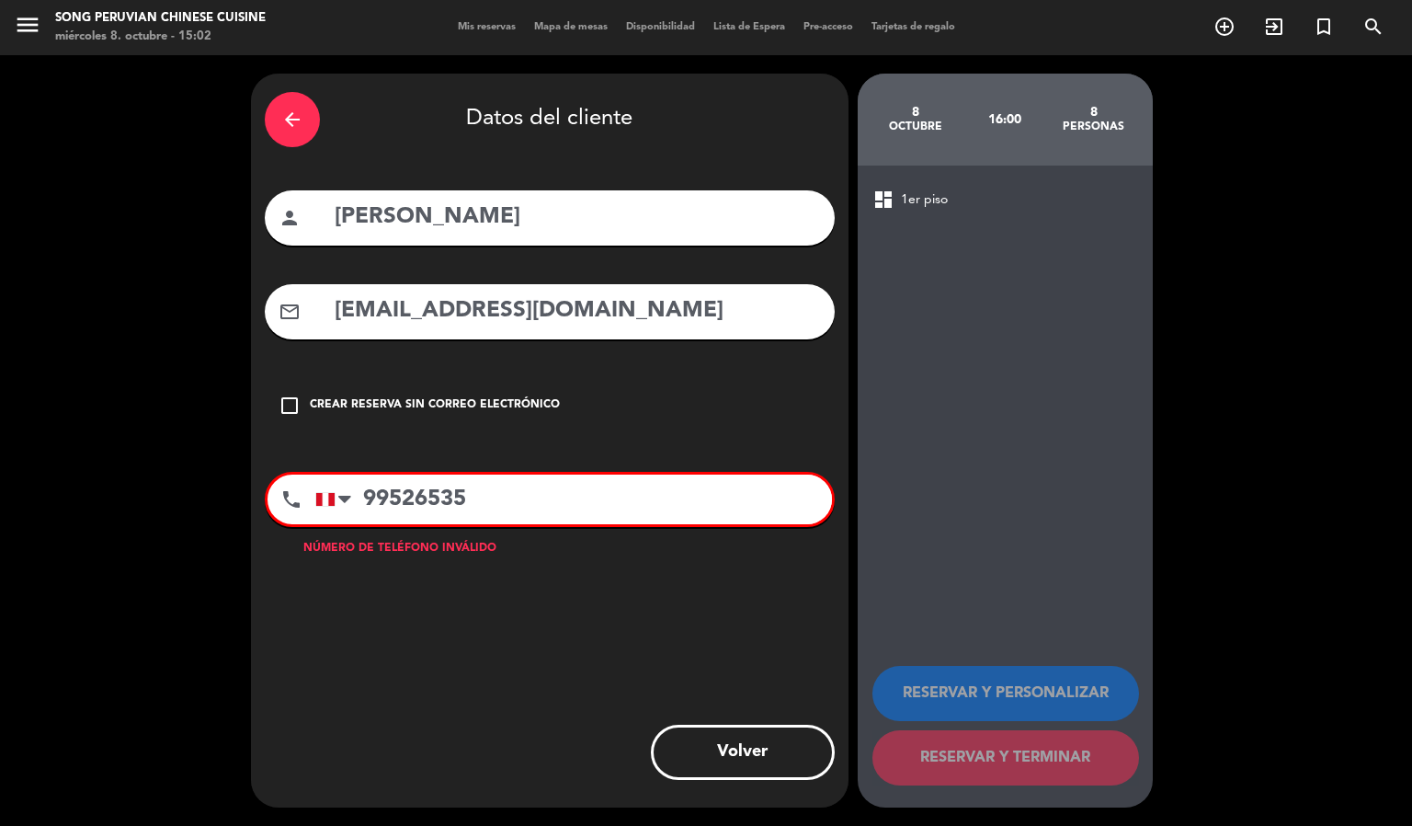
click at [466, 503] on input "99526535" at bounding box center [573, 499] width 517 height 50
drag, startPoint x: 389, startPoint y: 499, endPoint x: 588, endPoint y: 564, distance: 208.8
click at [389, 497] on input "99526535" at bounding box center [573, 499] width 517 height 50
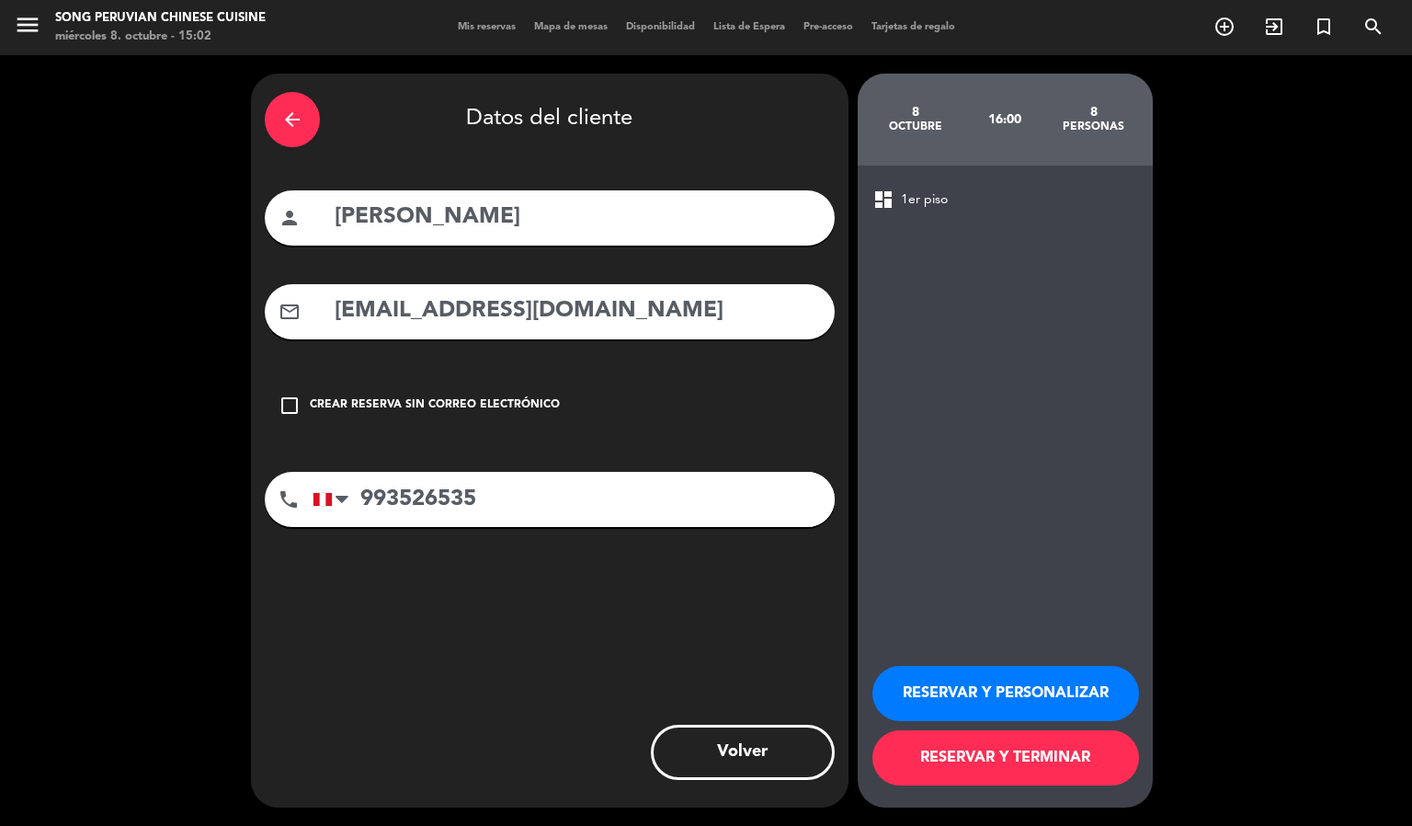
type input "993526535"
click at [954, 696] on button "RESERVAR Y PERSONALIZAR" at bounding box center [1006, 693] width 267 height 55
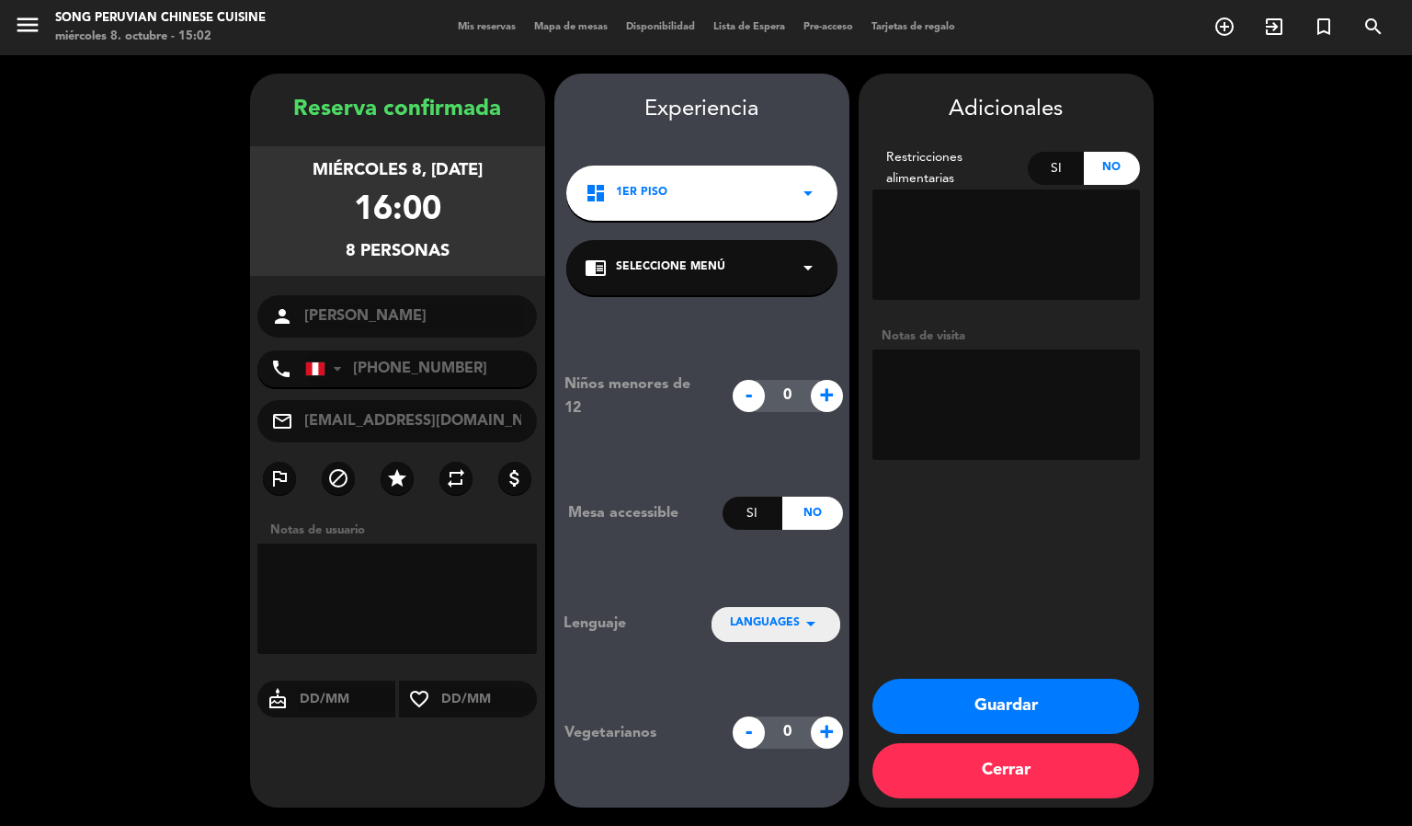
click at [998, 415] on textarea at bounding box center [1007, 404] width 268 height 110
click at [980, 394] on textarea at bounding box center [1007, 404] width 268 height 110
click at [950, 375] on textarea at bounding box center [1007, 404] width 268 height 110
click at [991, 367] on textarea at bounding box center [1007, 404] width 268 height 110
click at [960, 387] on textarea at bounding box center [1007, 404] width 268 height 110
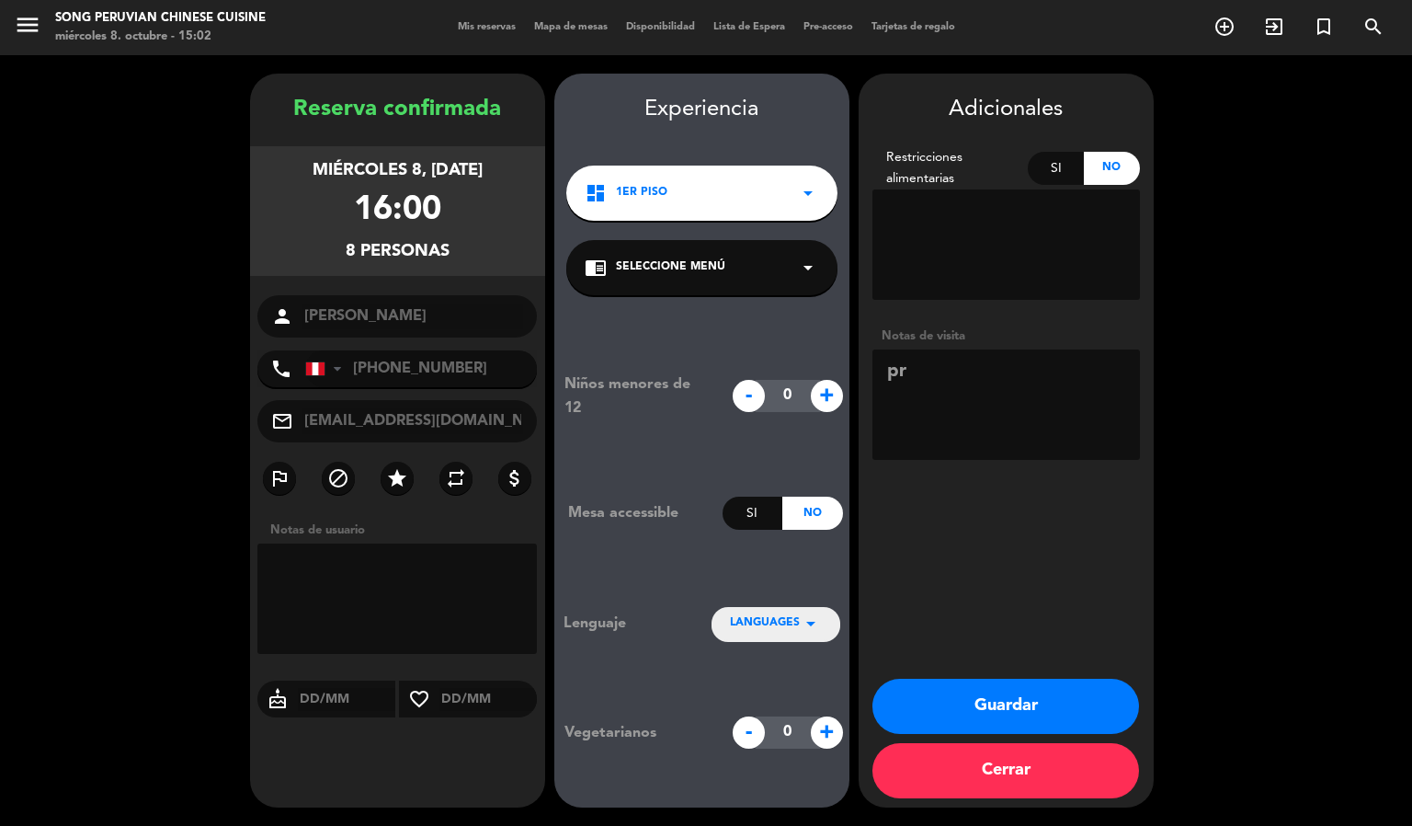
type textarea "p"
click at [1026, 382] on textarea at bounding box center [1007, 404] width 268 height 110
click at [1021, 379] on textarea at bounding box center [1007, 404] width 268 height 110
type textarea "PRIMER PISO"
click at [1007, 707] on button "Guardar" at bounding box center [1006, 706] width 267 height 55
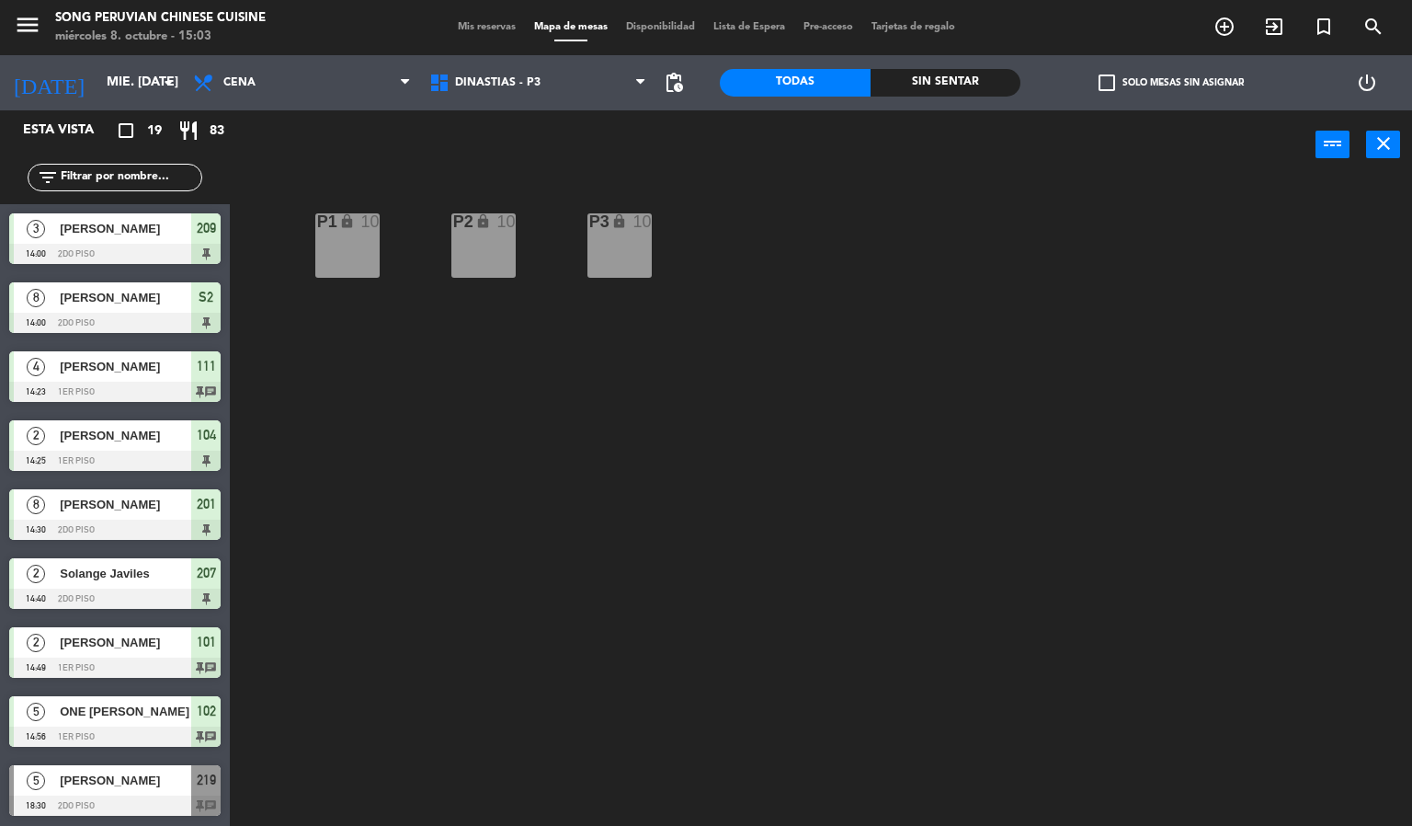
scroll to position [690, 0]
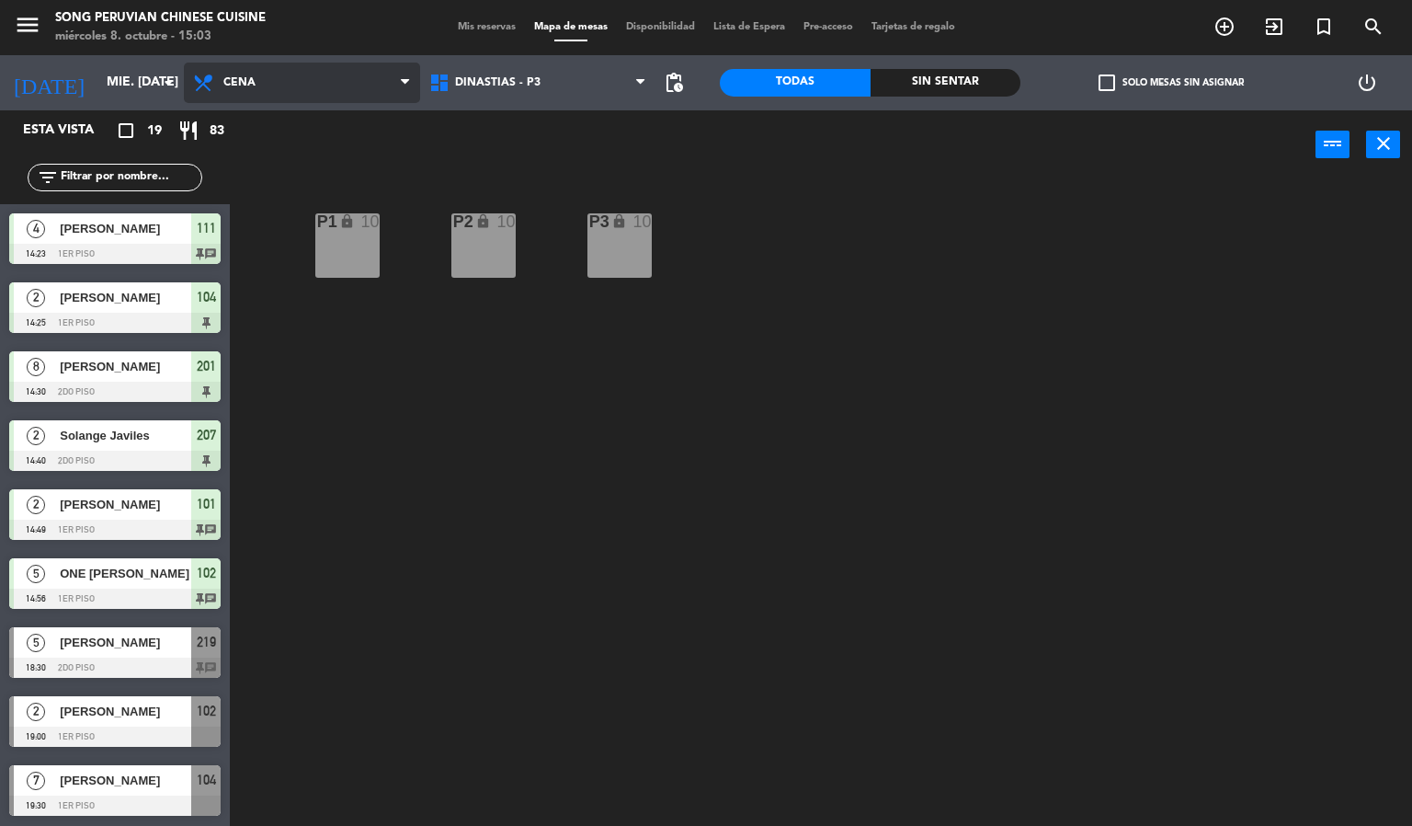
click at [356, 77] on span "Cena" at bounding box center [302, 83] width 236 height 40
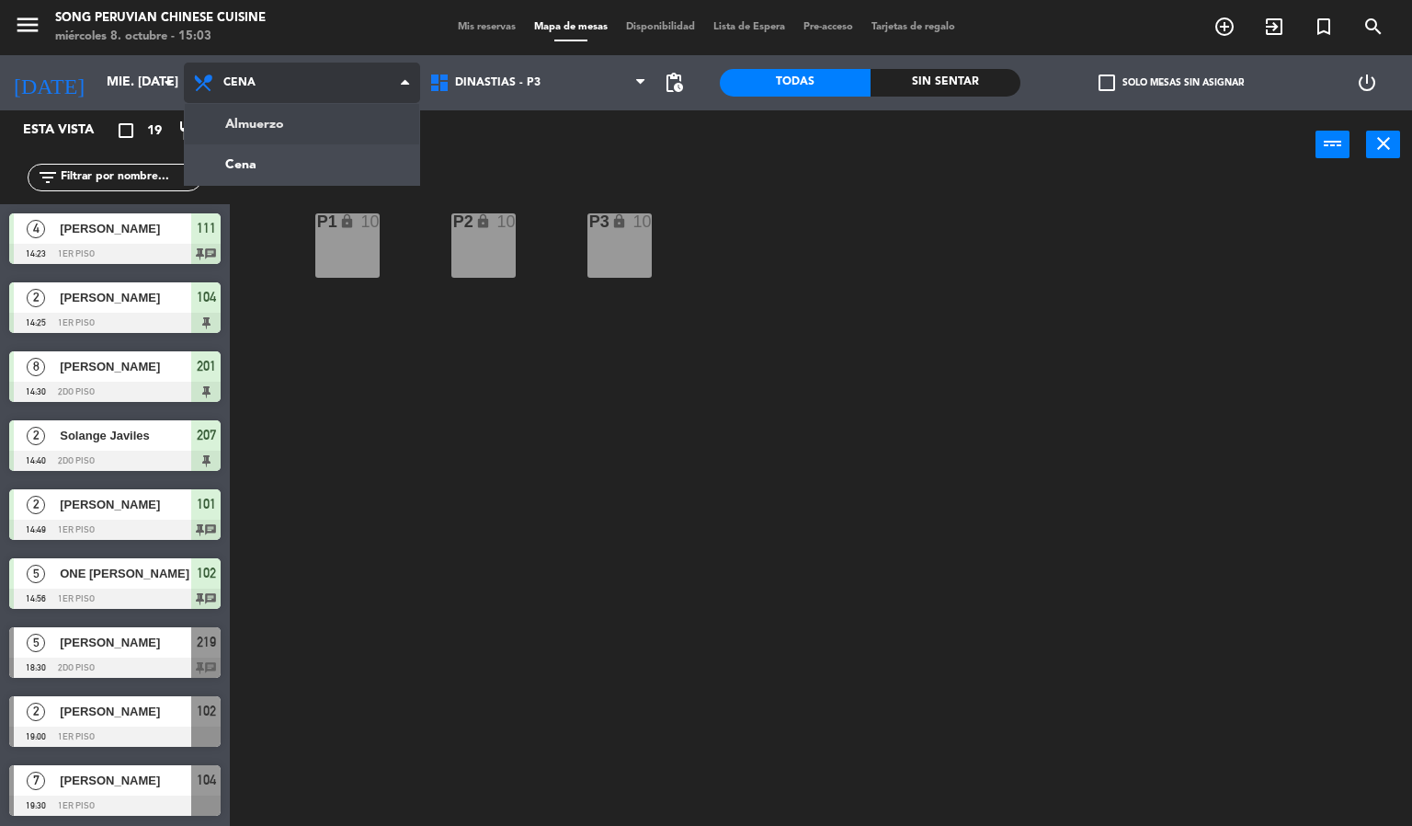
click at [325, 128] on ng-component "menu Song Peruvian Chinese Cuisine miércoles 8. octubre - 15:03 Mis reservas Ma…" at bounding box center [706, 413] width 1412 height 827
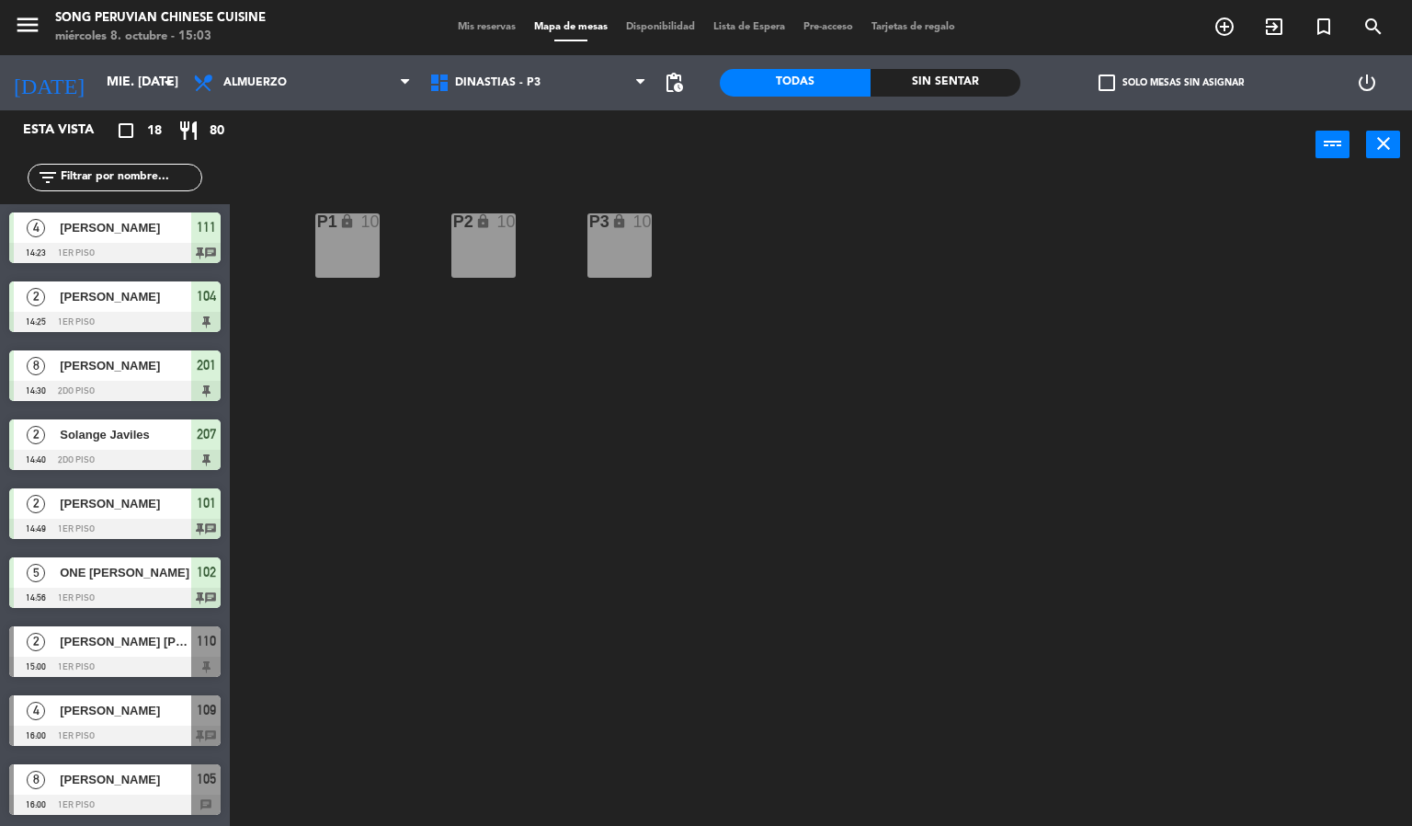
scroll to position [621, 0]
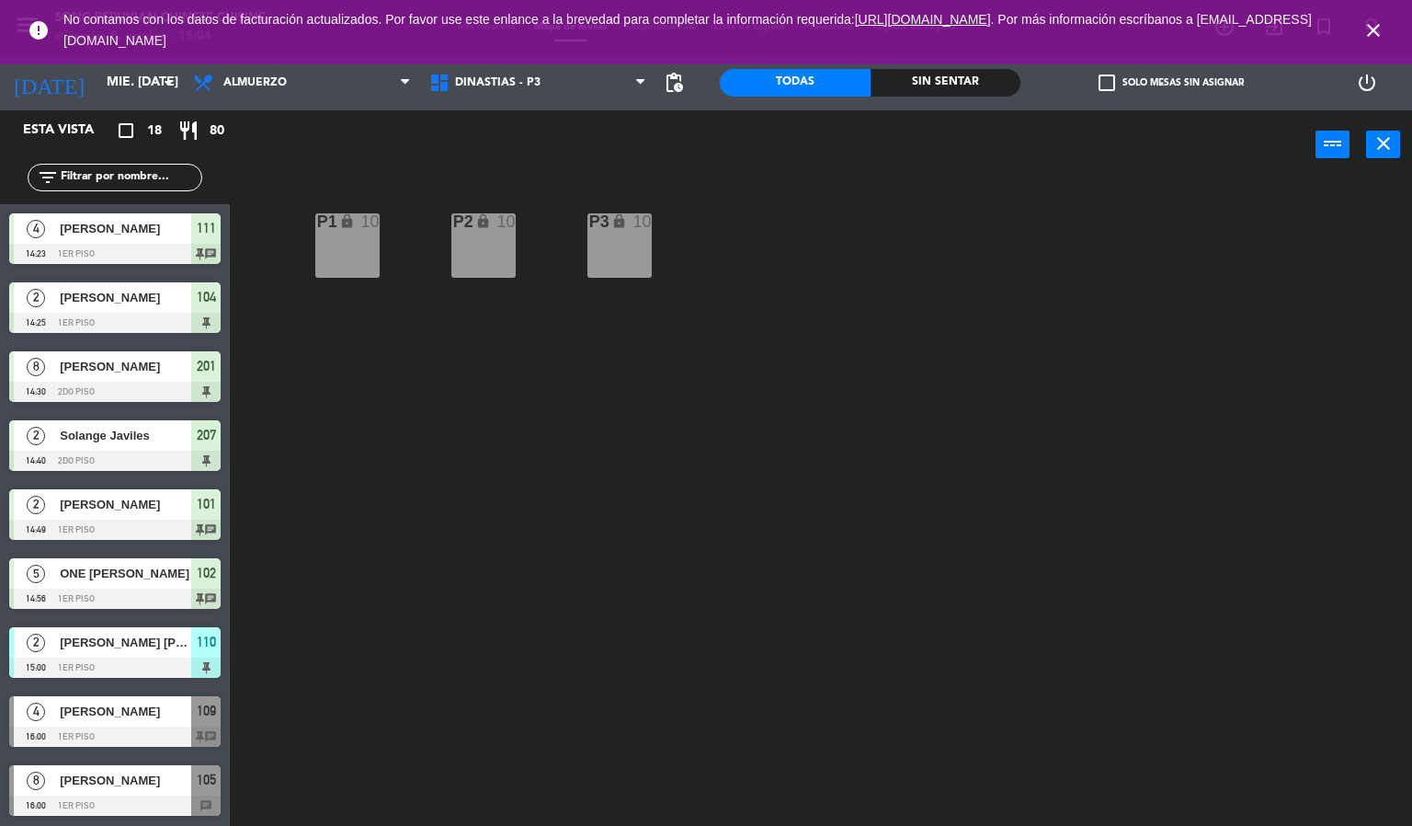
click at [1369, 25] on icon "close" at bounding box center [1374, 30] width 22 height 22
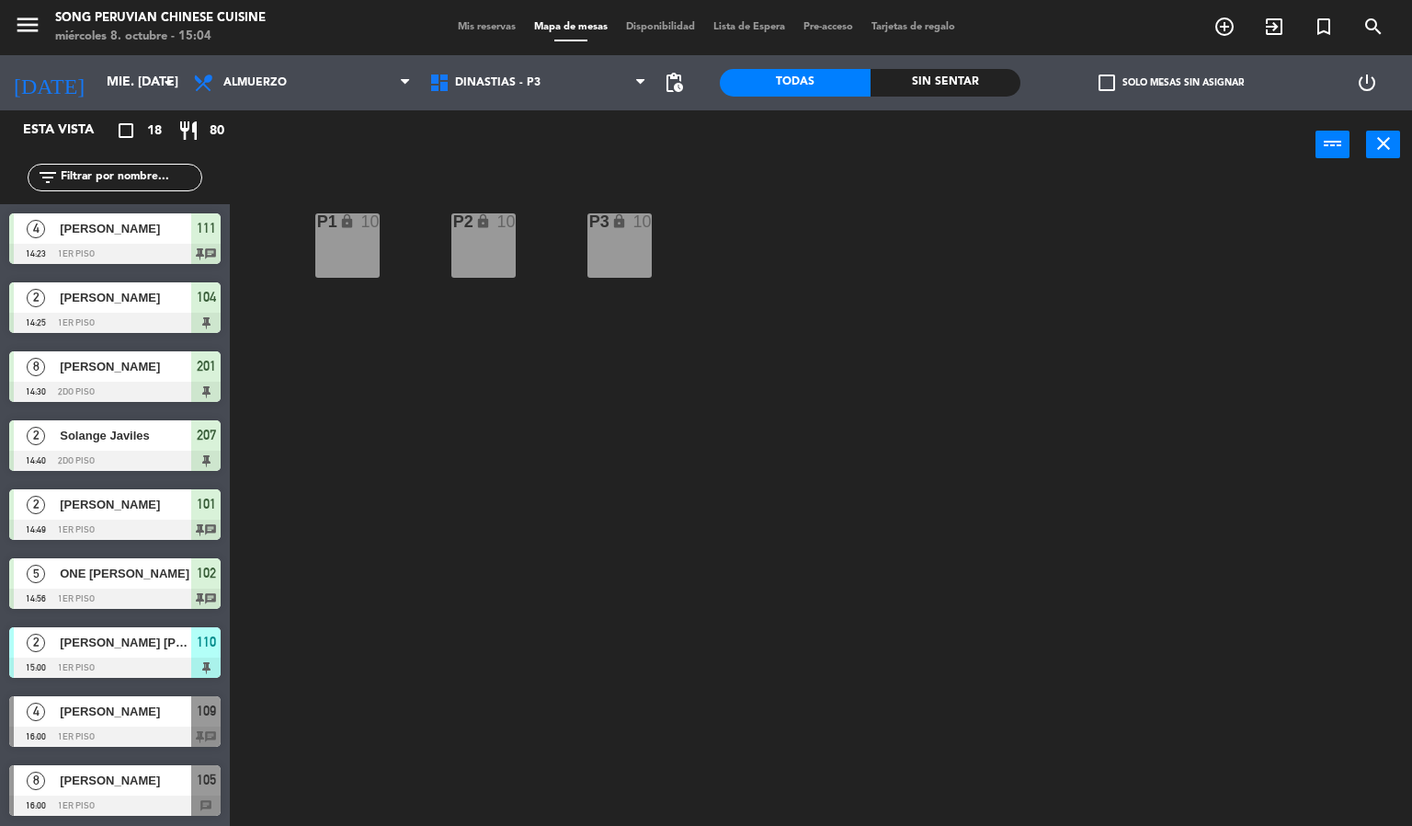
click at [844, 351] on div "P2 lock 10 P3 lock 10 P1 lock 10" at bounding box center [828, 503] width 1169 height 646
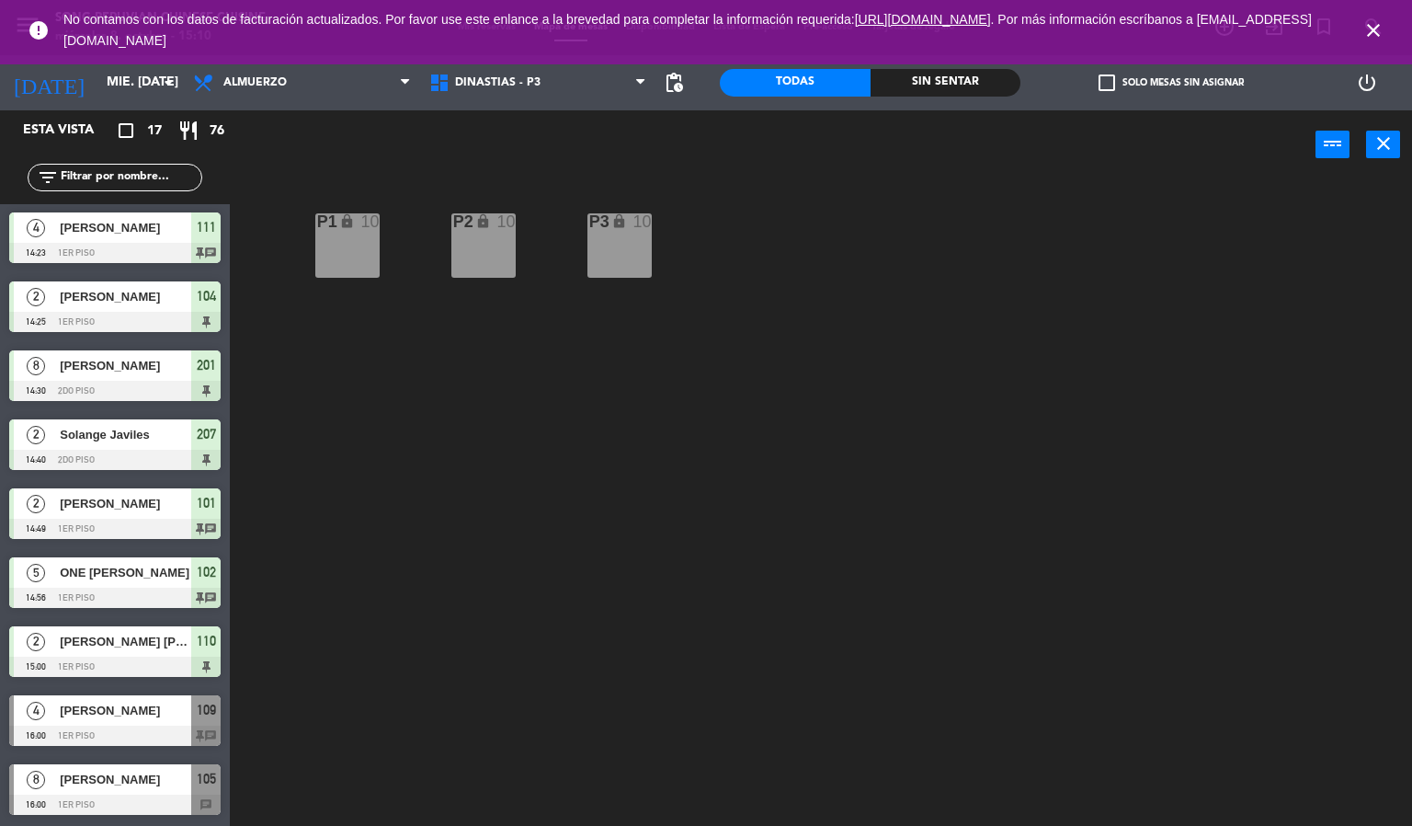
scroll to position [552, 0]
click at [1372, 30] on icon "close" at bounding box center [1374, 30] width 22 height 22
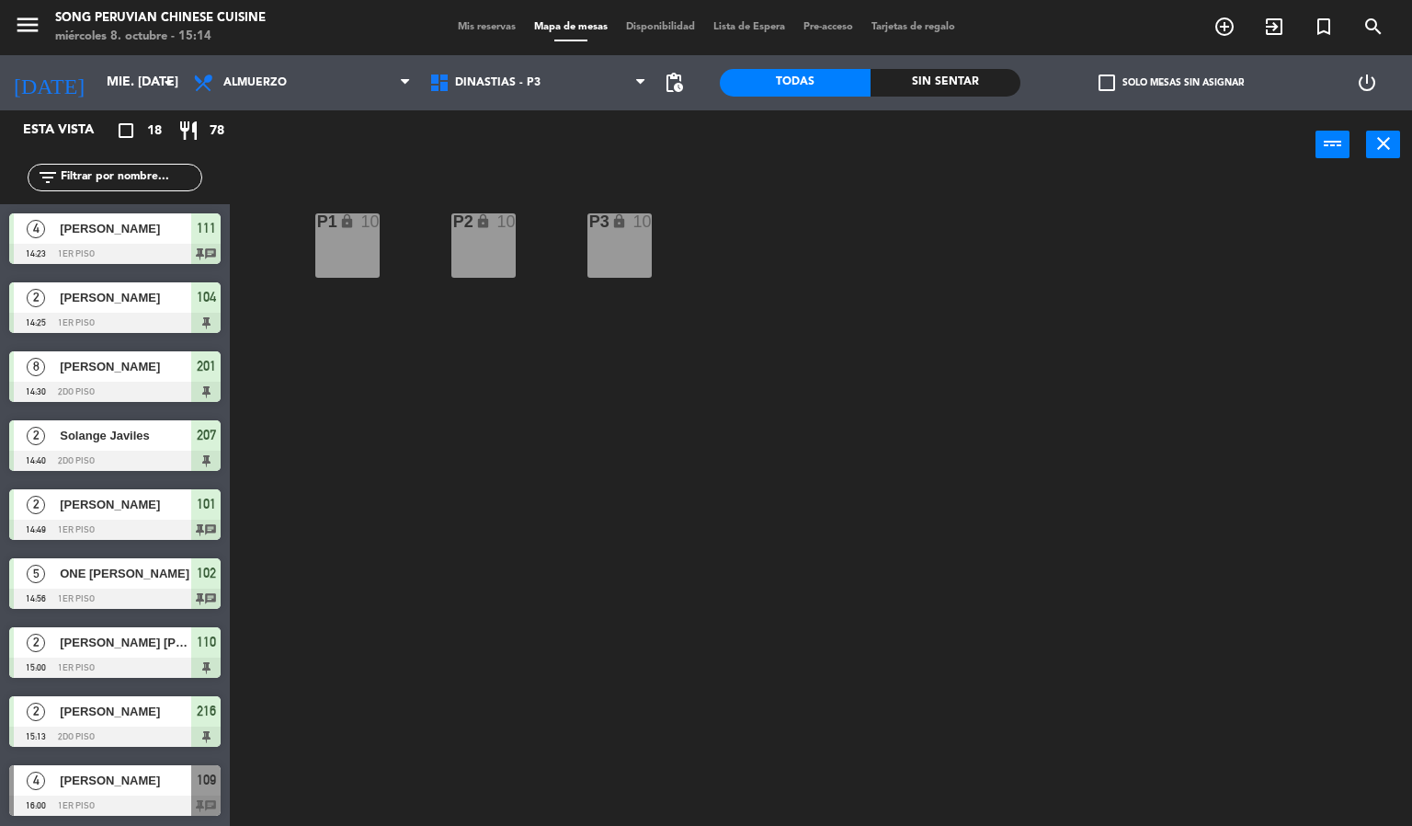
click at [466, 17] on div "menu Song Peruvian Chinese Cuisine miércoles 8. octubre - 15:14 Mis reservas Ma…" at bounding box center [706, 27] width 1412 height 55
click at [475, 28] on span "Mis reservas" at bounding box center [487, 27] width 76 height 10
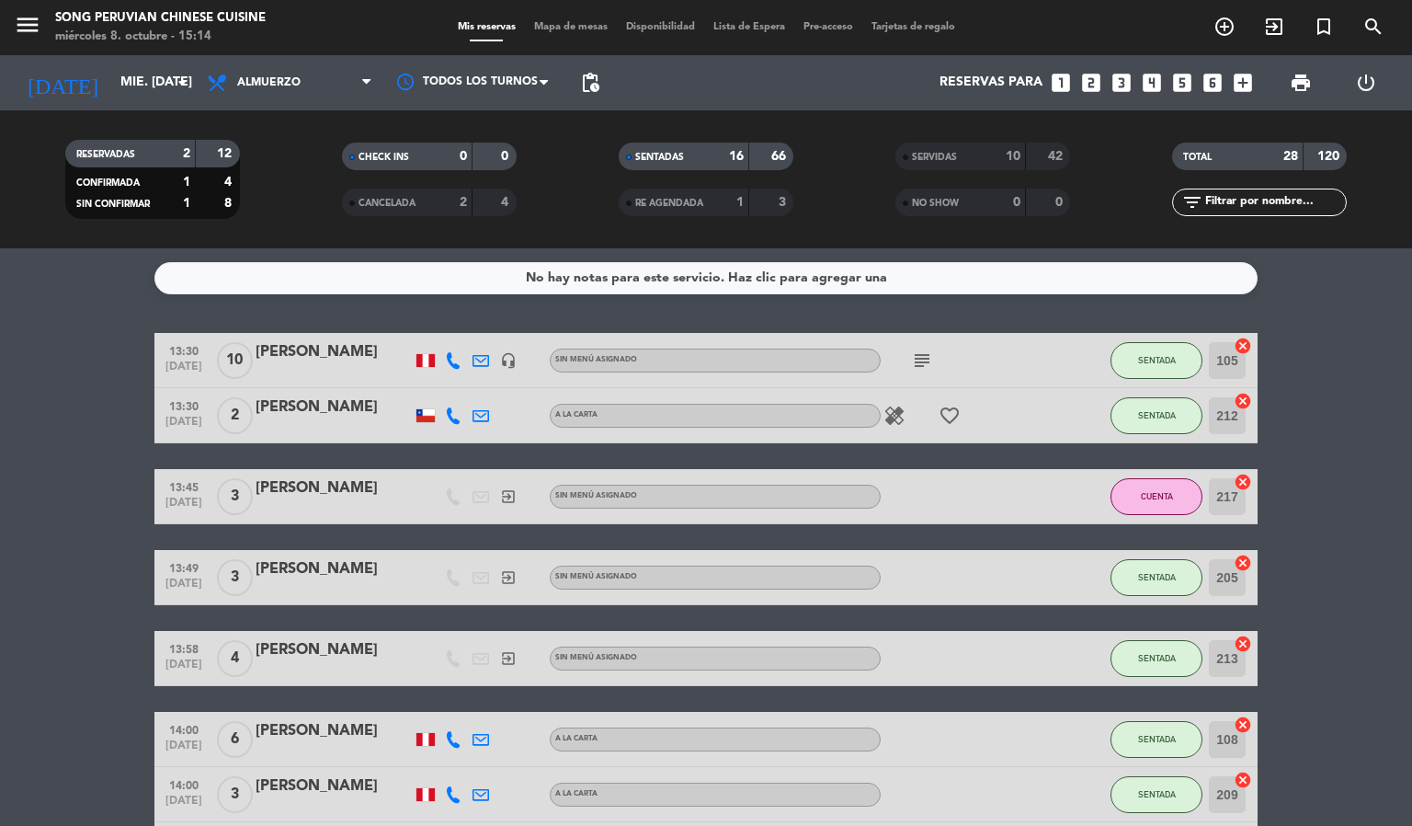
click at [1027, 155] on div "SERVIDAS 10 42" at bounding box center [983, 157] width 175 height 28
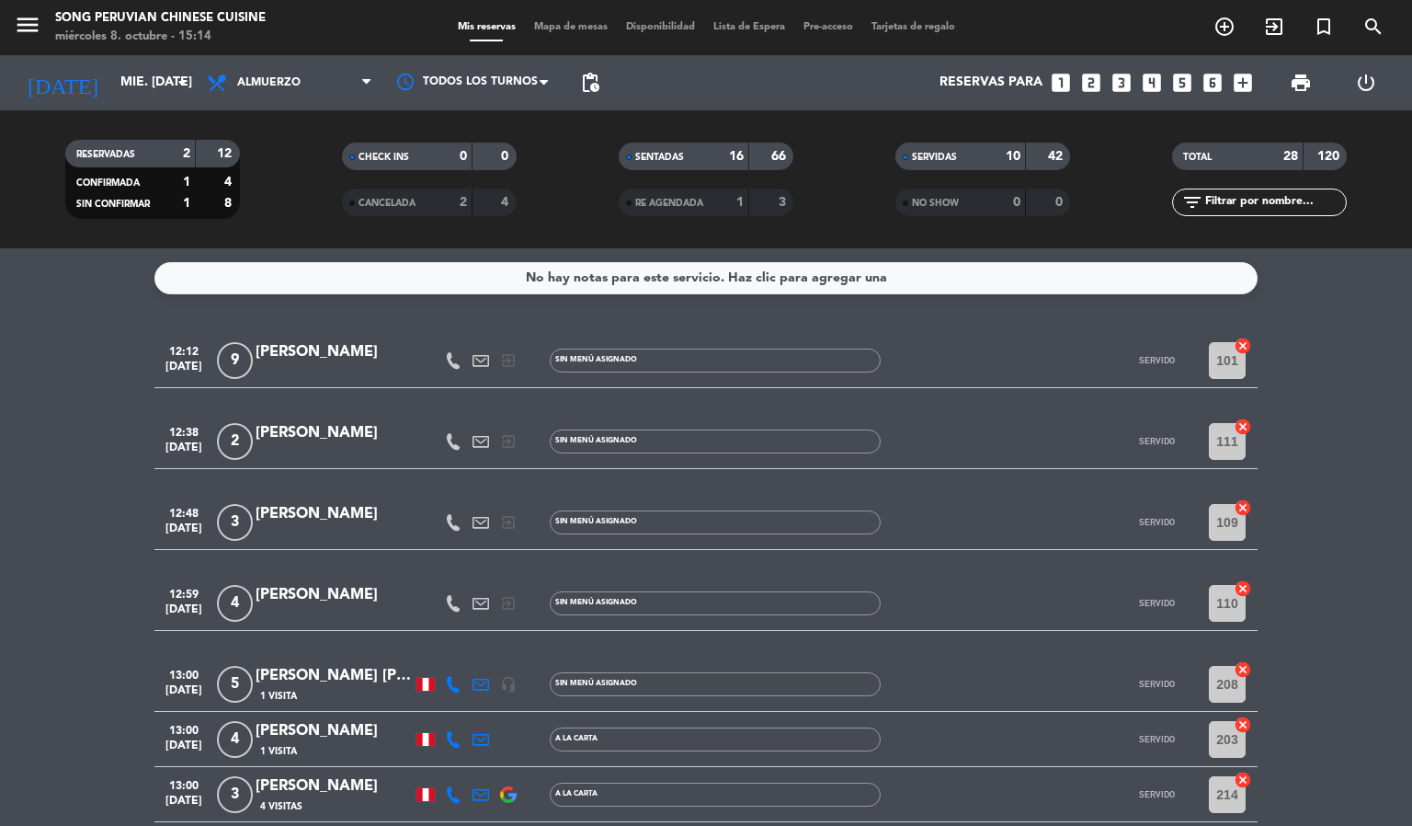
scroll to position [552, 0]
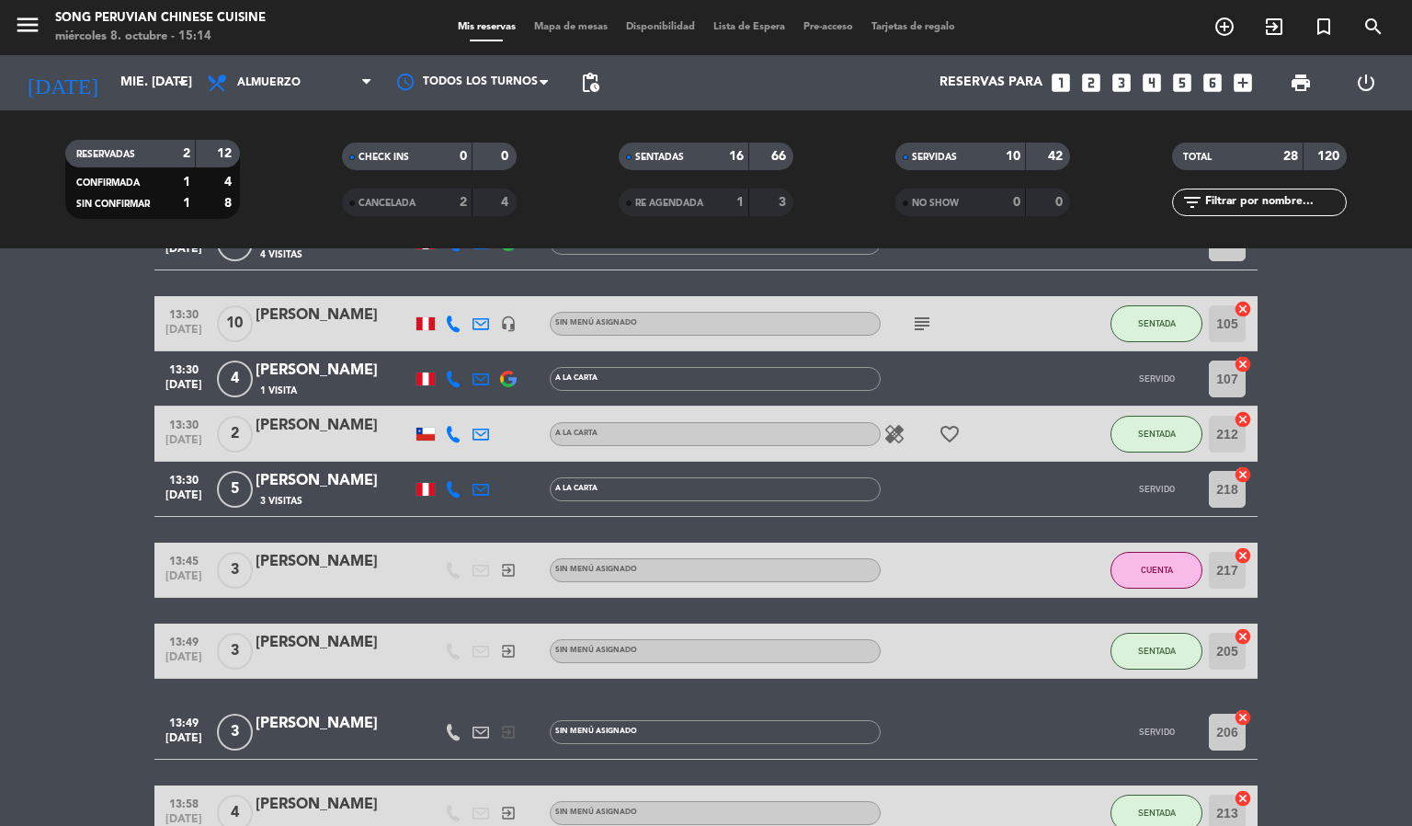
drag, startPoint x: 1214, startPoint y: 735, endPoint x: 1244, endPoint y: 735, distance: 30.3
click at [1244, 735] on input "206" at bounding box center [1227, 731] width 37 height 37
click at [560, 30] on span "Mapa de mesas" at bounding box center [571, 27] width 92 height 10
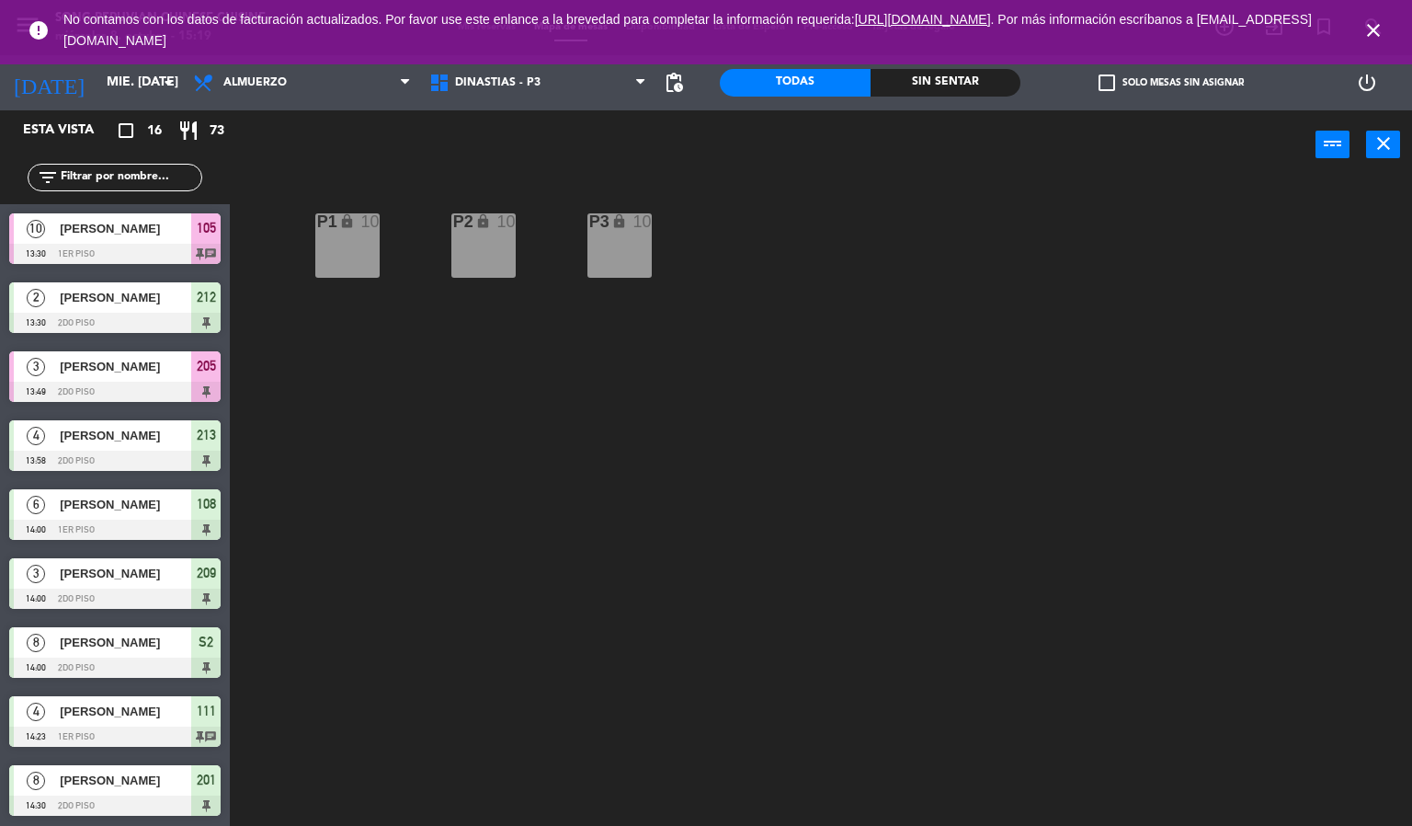
click at [1385, 28] on span "close" at bounding box center [1374, 31] width 50 height 50
click at [1376, 28] on icon "close" at bounding box center [1374, 30] width 22 height 22
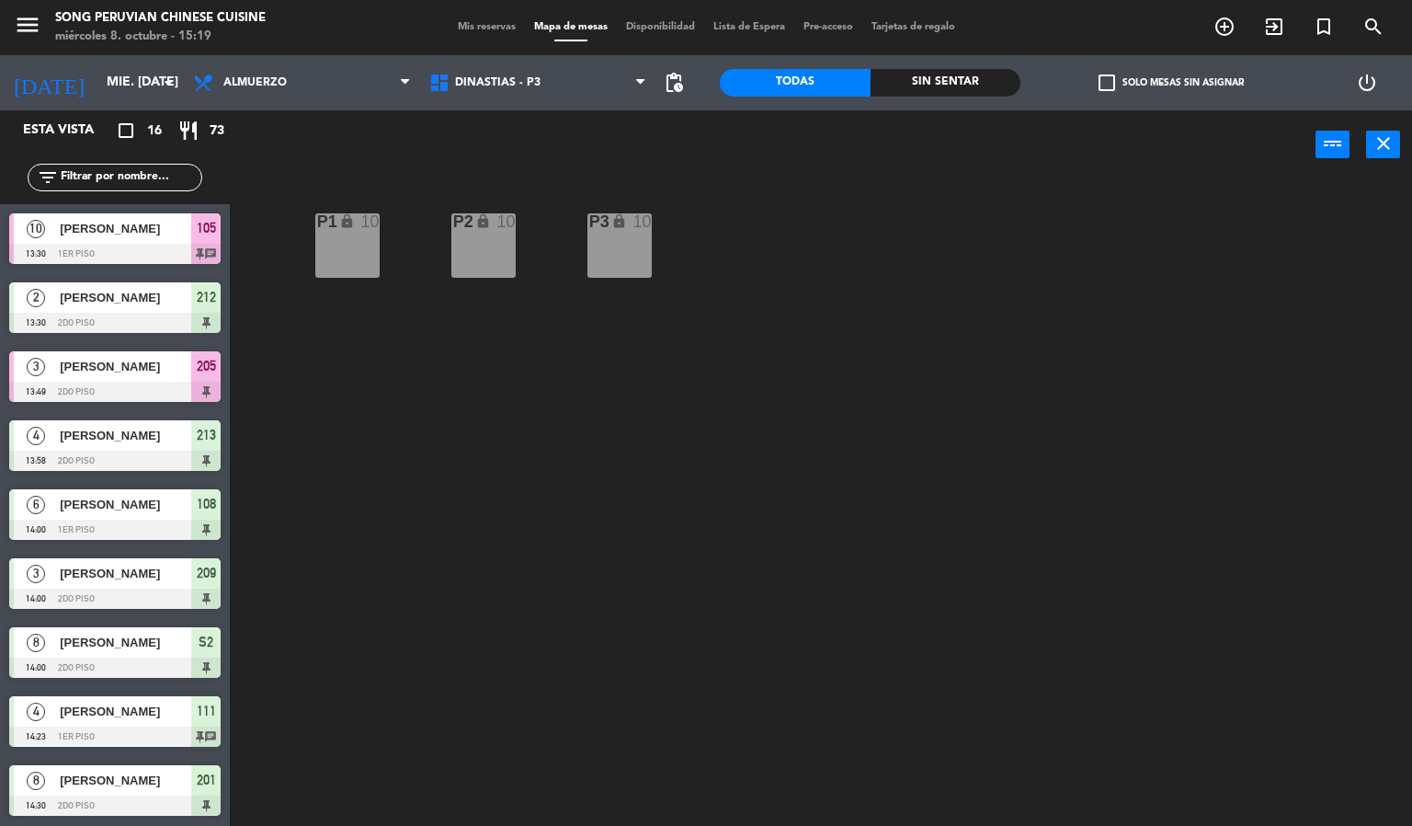
click at [1227, 257] on div "P2 lock 10 P3 lock 10 P1 lock 10" at bounding box center [828, 503] width 1169 height 646
click at [787, 279] on div "P2 lock 10 P3 lock 10 P1 lock 10" at bounding box center [828, 503] width 1169 height 646
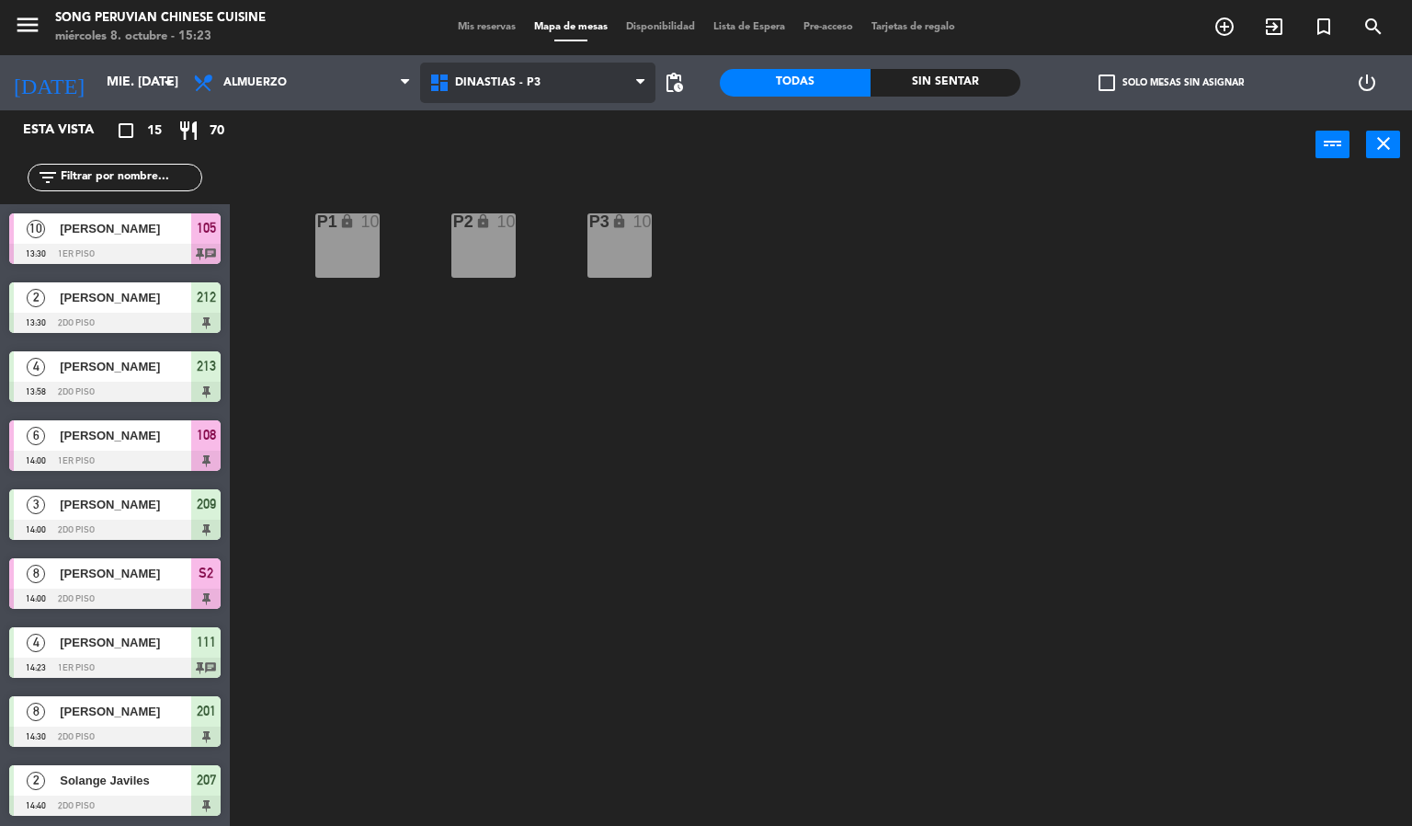
click at [530, 78] on span "DINASTIAS - P3" at bounding box center [498, 82] width 86 height 13
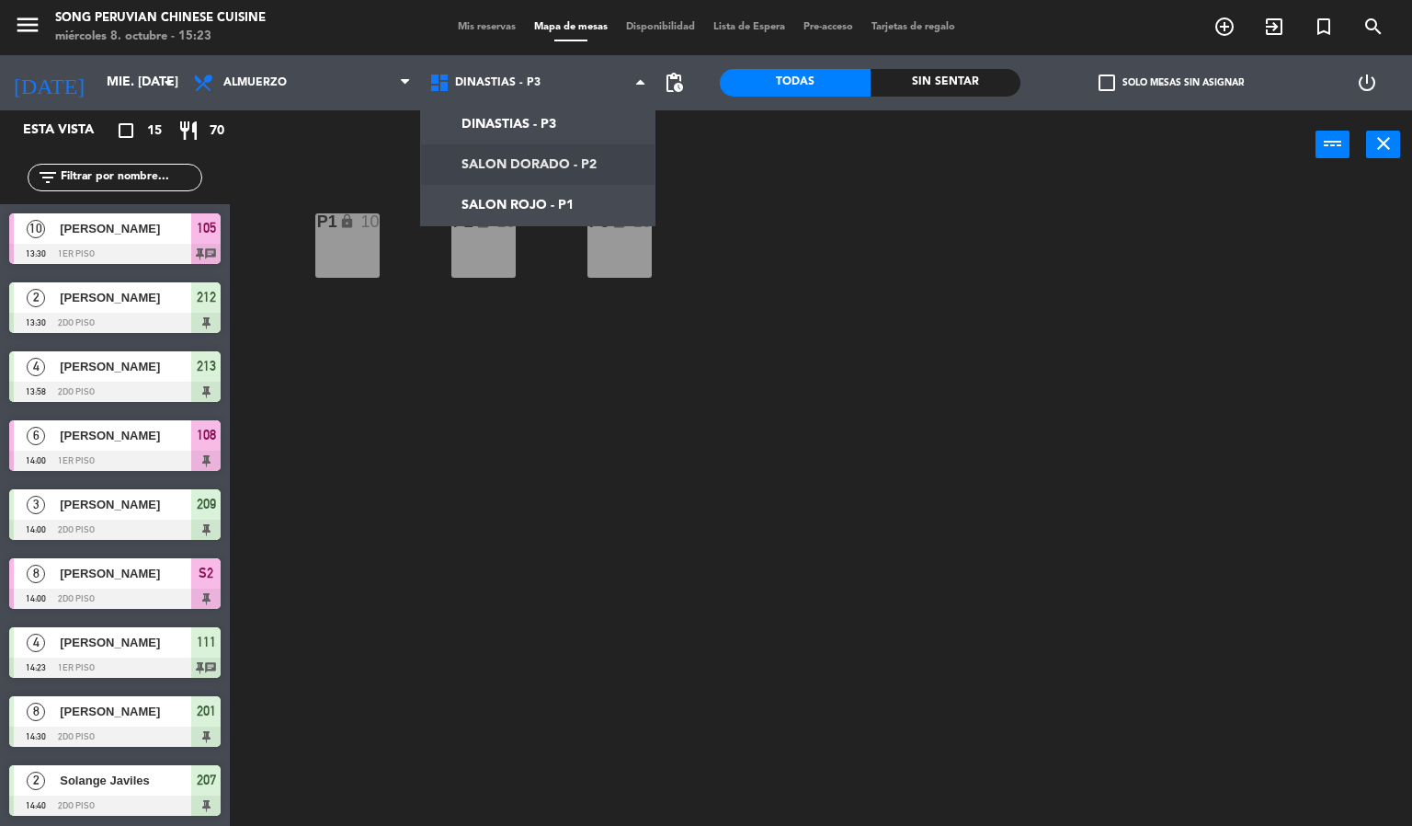
click at [555, 201] on ng-component "menu Song Peruvian Chinese Cuisine miércoles 8. octubre - 15:23 Mis reservas Ma…" at bounding box center [706, 413] width 1412 height 827
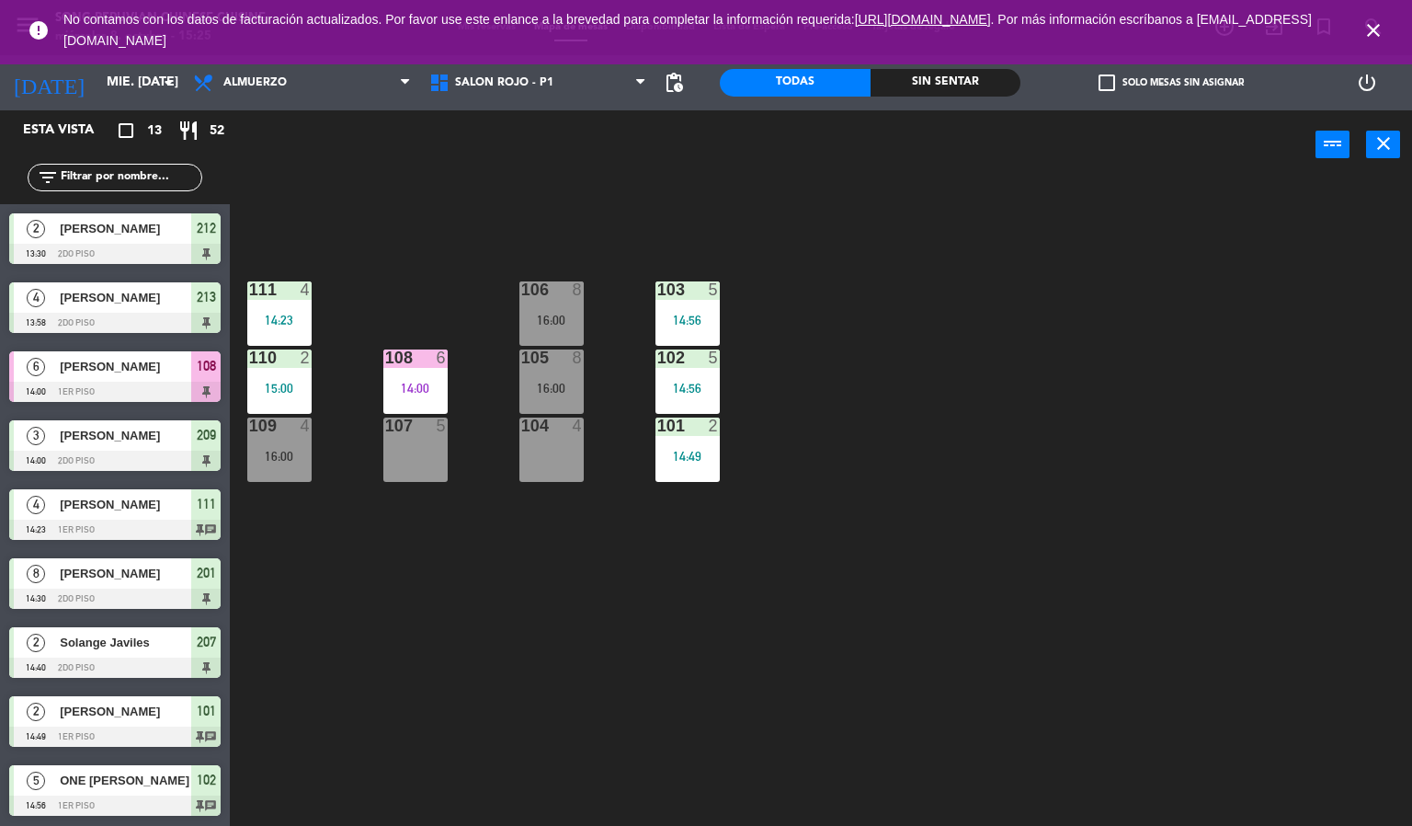
click at [1380, 29] on icon "close" at bounding box center [1374, 30] width 22 height 22
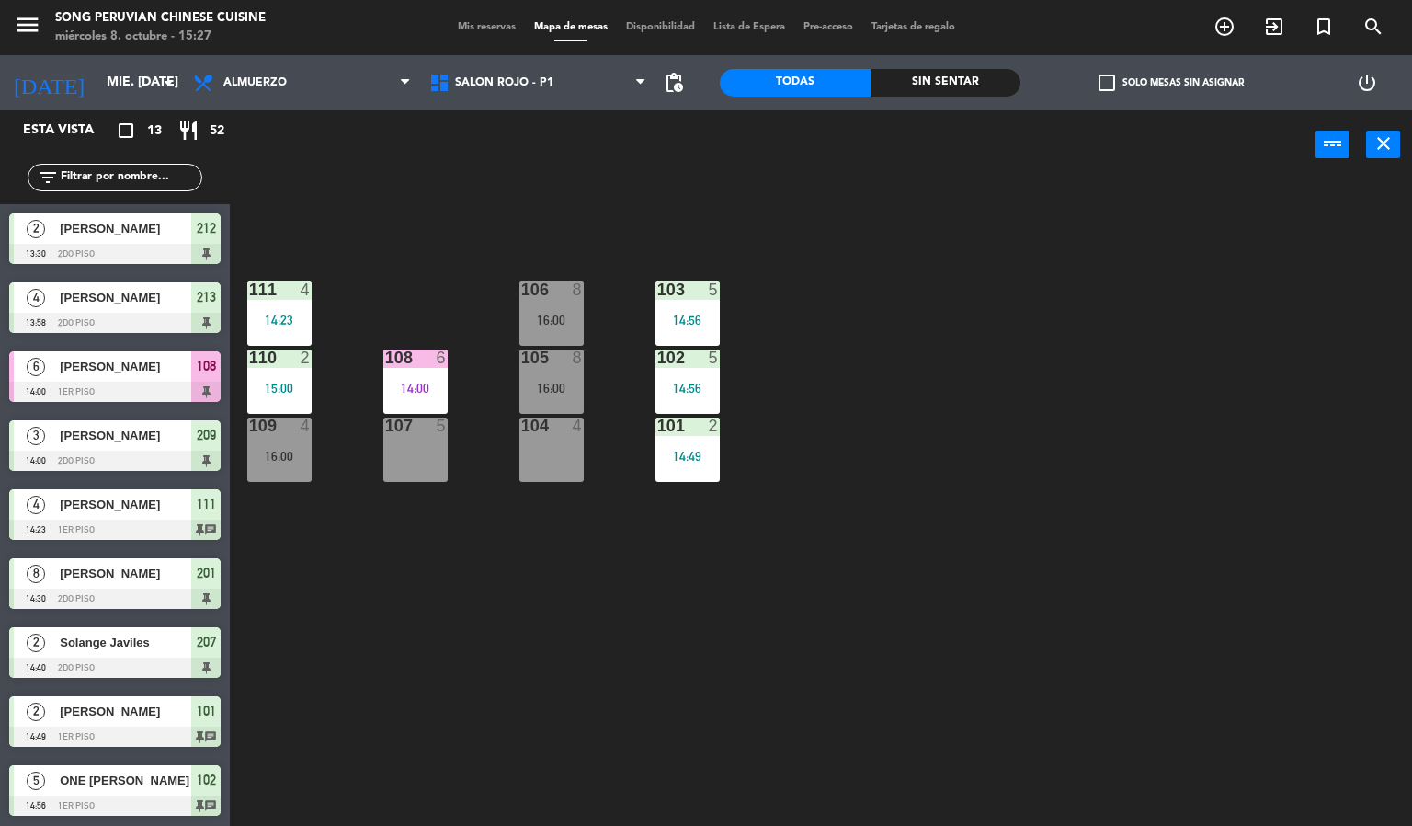
click at [935, 514] on div "103 5 14:56 106 8 16:00 111 4 14:23 102 5 14:56 105 8 16:00 108 6 14:00 110 2 1…" at bounding box center [828, 503] width 1169 height 646
click at [814, 394] on div "103 5 14:56 106 8 16:00 111 4 14:23 102 5 14:56 105 8 16:00 108 6 14:00 110 2 1…" at bounding box center [828, 503] width 1169 height 646
click at [1029, 679] on div "103 5 14:56 106 8 16:00 111 4 14:23 102 5 14:56 105 8 16:00 108 6 14:00 110 2 1…" at bounding box center [828, 503] width 1169 height 646
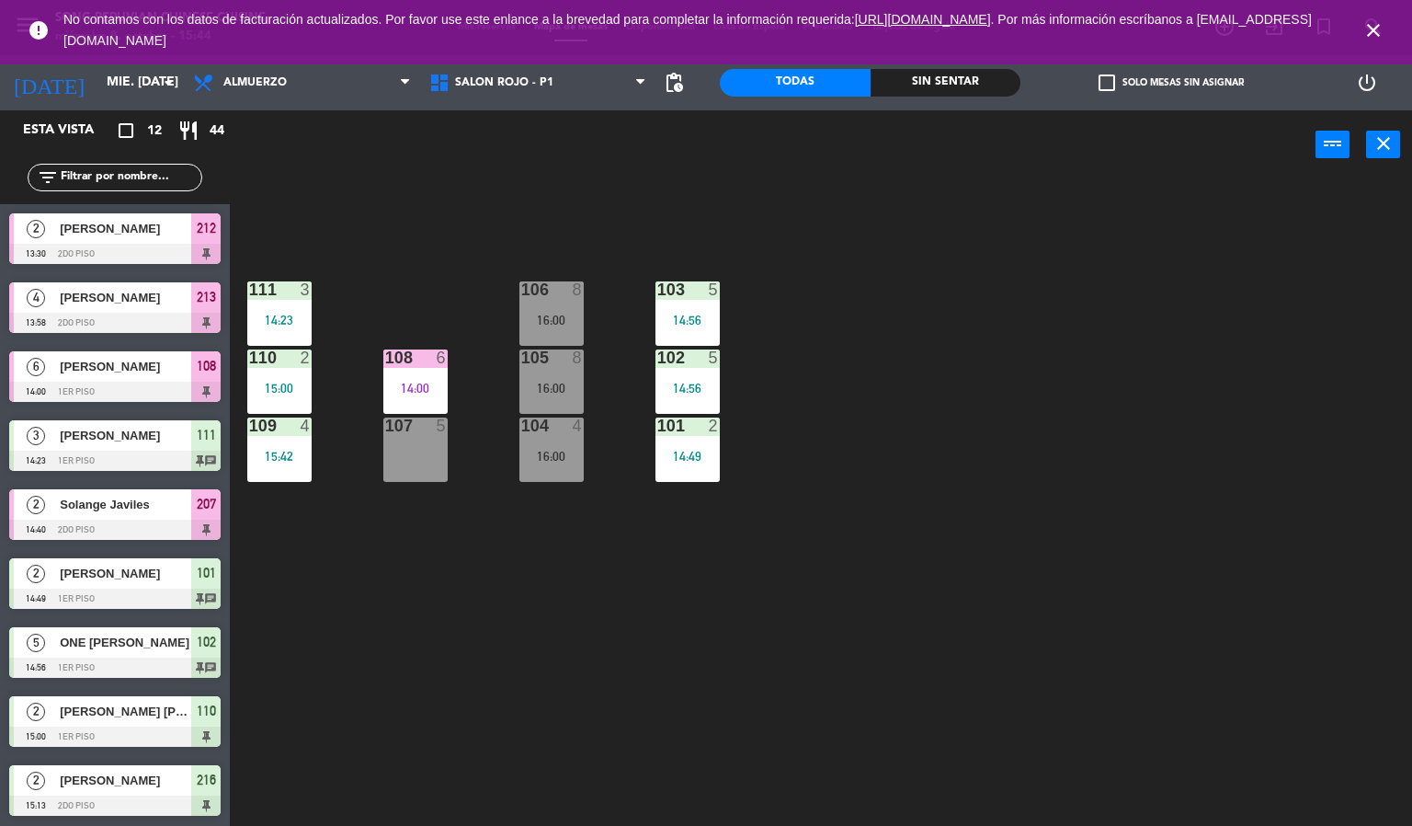
click at [1380, 23] on icon "close" at bounding box center [1374, 30] width 22 height 22
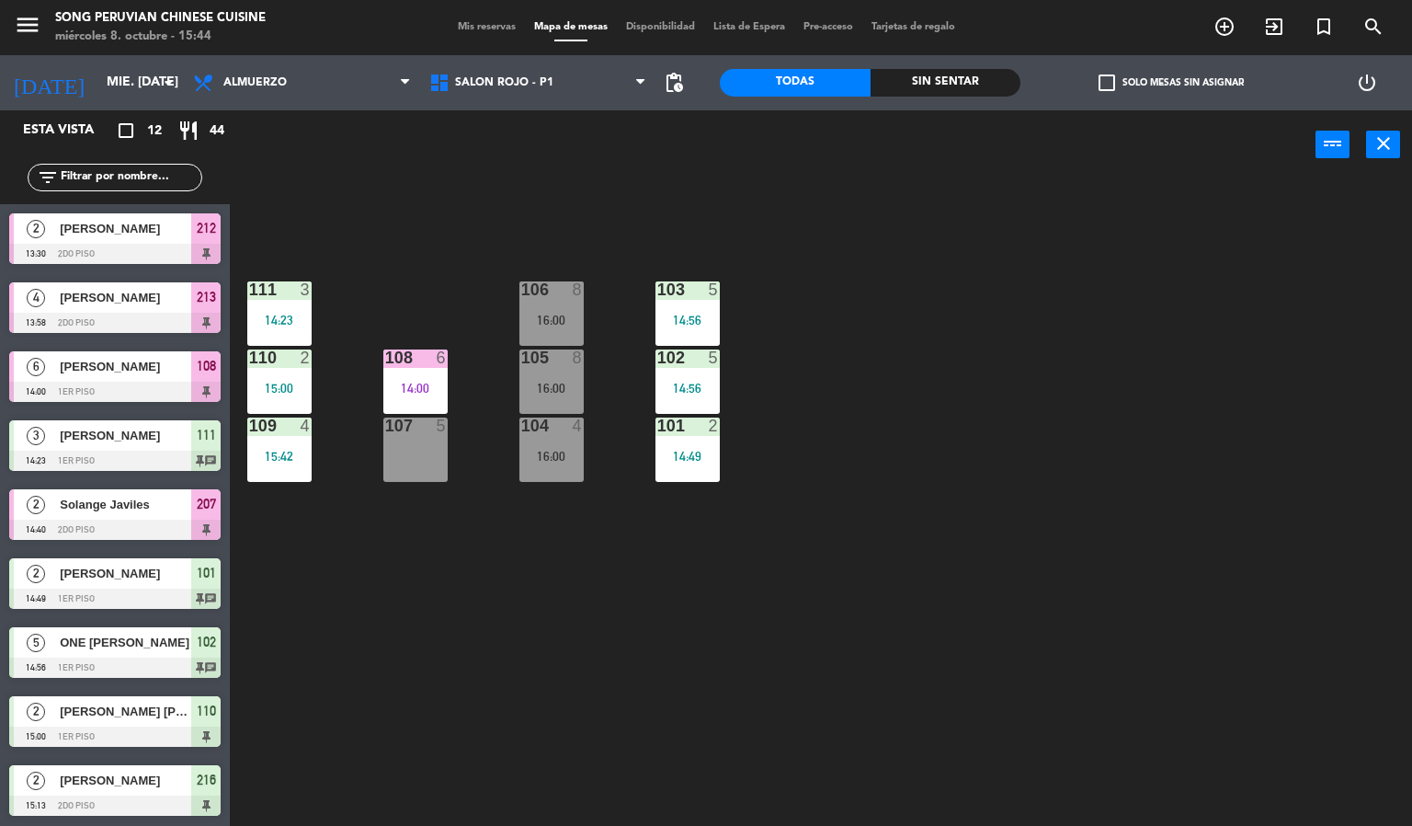
click at [1134, 430] on div "103 5 14:56 106 8 16:00 111 3 14:23 102 5 14:56 105 8 16:00 108 6 14:00 110 2 1…" at bounding box center [828, 503] width 1169 height 646
